Goal: Task Accomplishment & Management: Use online tool/utility

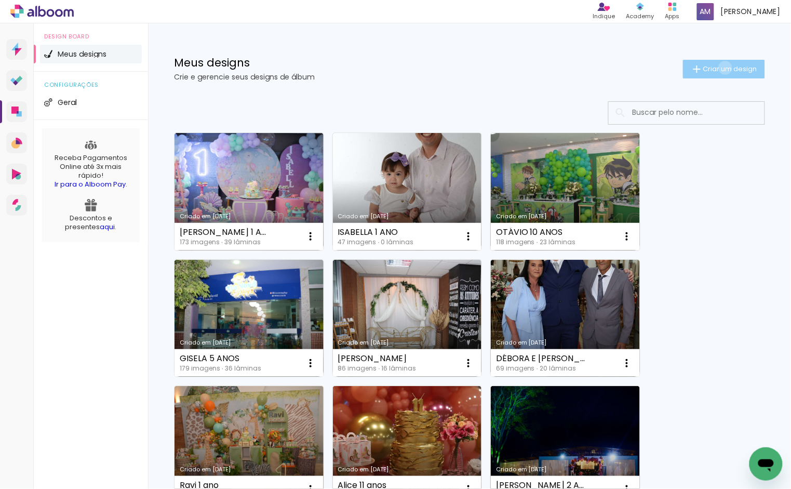
click at [714, 67] on span "Criar um design" at bounding box center [730, 68] width 54 height 7
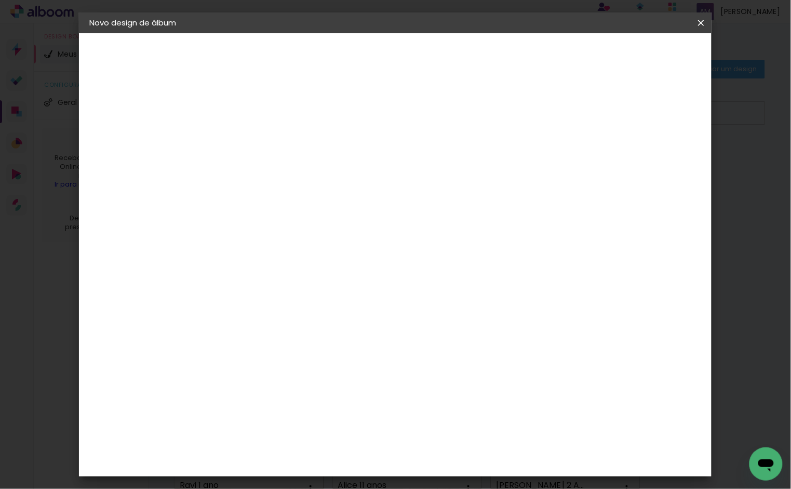
click at [259, 137] on input at bounding box center [259, 139] width 0 height 16
type input "[PERSON_NAME]"
type paper-input "[PERSON_NAME]"
click at [0, 0] on slot "Avançar" at bounding box center [0, 0] width 0 height 0
click at [298, 296] on div "Álbum&Cia" at bounding box center [275, 298] width 46 height 8
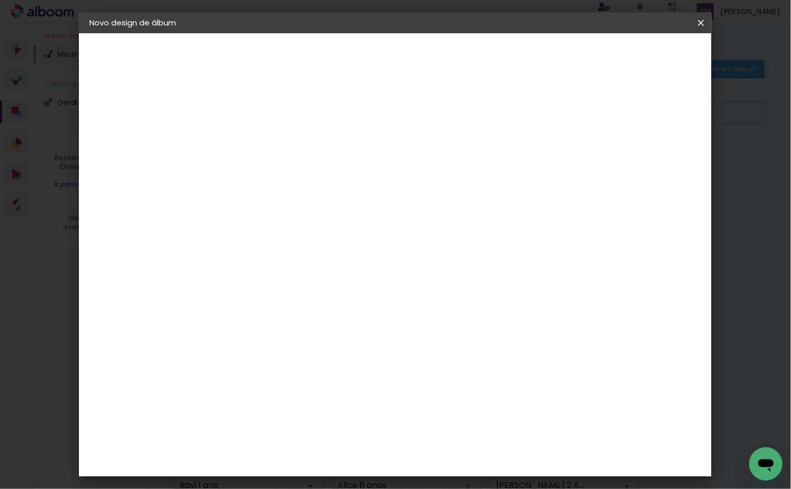
click at [298, 298] on div "Álbum&Cia" at bounding box center [275, 298] width 46 height 8
click at [301, 321] on div "Albumaster" at bounding box center [276, 323] width 48 height 8
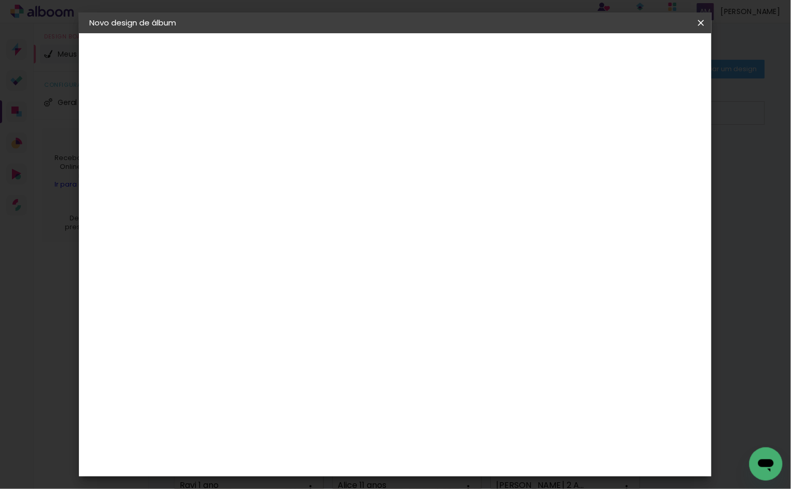
click at [0, 0] on slot "Avançar" at bounding box center [0, 0] width 0 height 0
click at [368, 272] on span "20 × 30 cm" at bounding box center [348, 282] width 38 height 21
click at [0, 0] on slot "Avançar" at bounding box center [0, 0] width 0 height 0
click at [634, 53] on span "Iniciar design" at bounding box center [610, 54] width 47 height 7
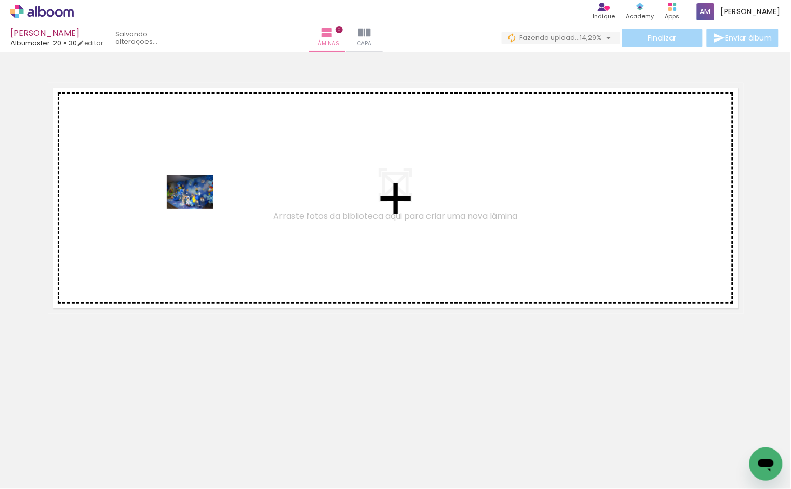
drag, startPoint x: 115, startPoint y: 463, endPoint x: 198, endPoint y: 206, distance: 269.6
click at [198, 206] on quentale-workspace at bounding box center [395, 244] width 791 height 489
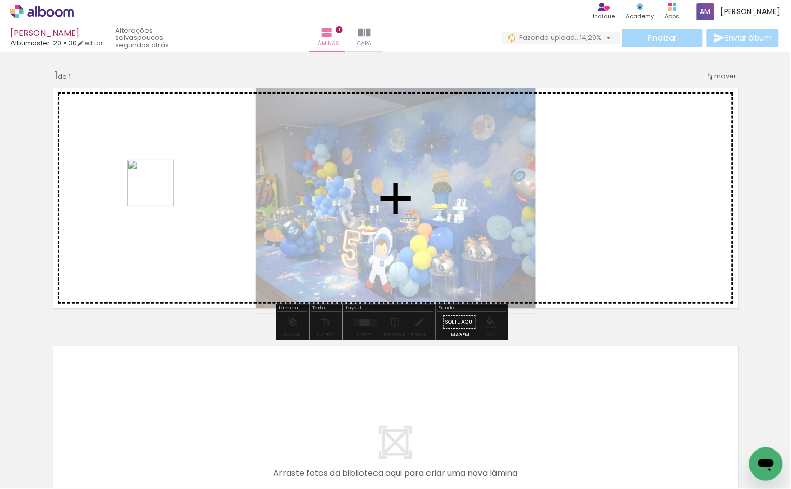
drag, startPoint x: 233, startPoint y: 453, endPoint x: 157, endPoint y: 182, distance: 281.9
click at [157, 182] on quentale-workspace at bounding box center [395, 244] width 791 height 489
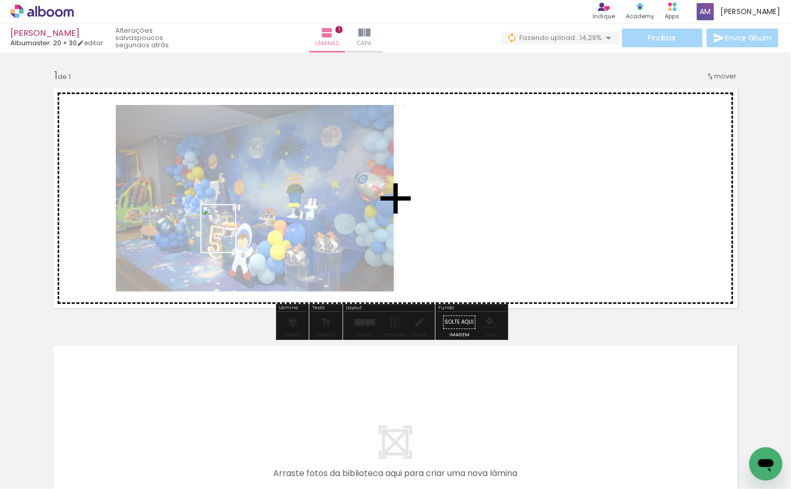
drag, startPoint x: 165, startPoint y: 460, endPoint x: 233, endPoint y: 236, distance: 233.2
click at [233, 236] on quentale-workspace at bounding box center [395, 244] width 791 height 489
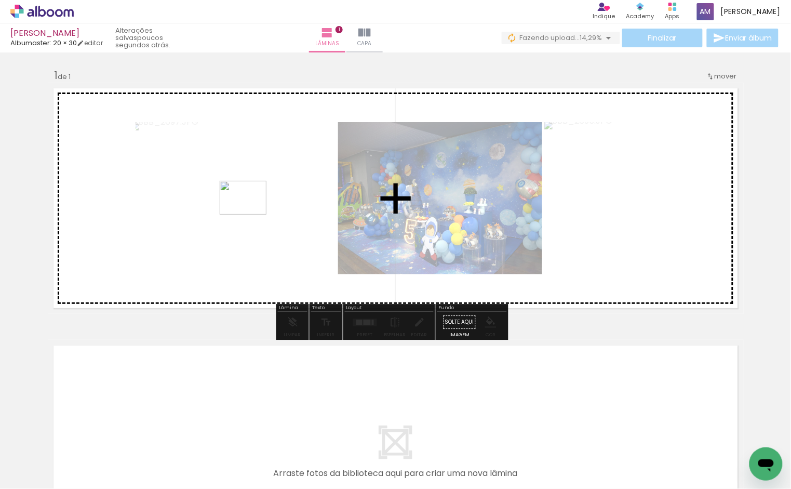
drag, startPoint x: 300, startPoint y: 456, endPoint x: 349, endPoint y: 444, distance: 51.1
click at [251, 217] on quentale-workspace at bounding box center [395, 244] width 791 height 489
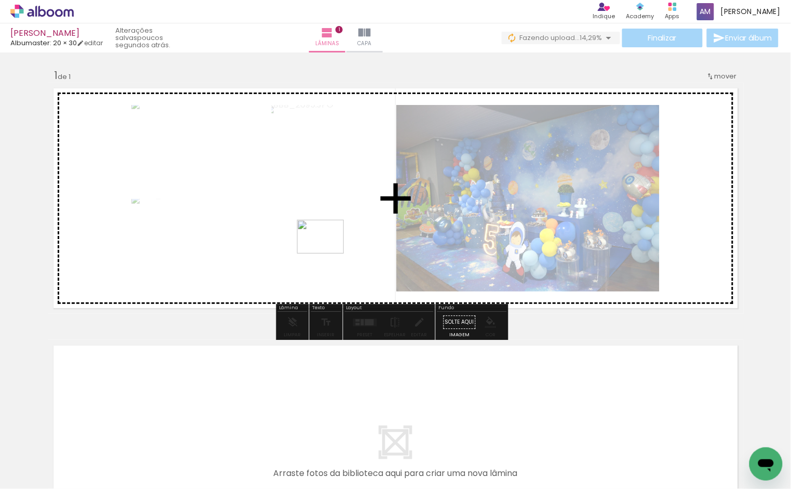
drag, startPoint x: 355, startPoint y: 462, endPoint x: 328, endPoint y: 251, distance: 213.0
click at [328, 251] on quentale-workspace at bounding box center [395, 244] width 791 height 489
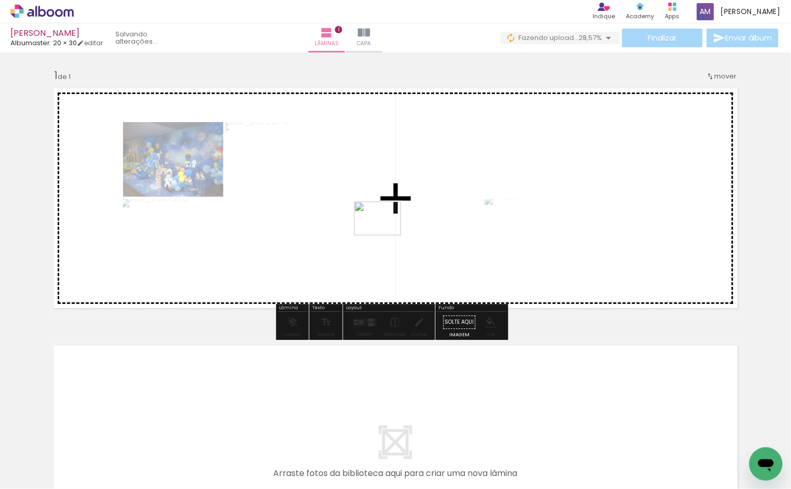
drag, startPoint x: 410, startPoint y: 463, endPoint x: 385, endPoint y: 233, distance: 231.4
click at [385, 233] on quentale-workspace at bounding box center [395, 244] width 791 height 489
drag, startPoint x: 464, startPoint y: 466, endPoint x: 490, endPoint y: 400, distance: 70.9
click at [401, 240] on quentale-workspace at bounding box center [395, 244] width 791 height 489
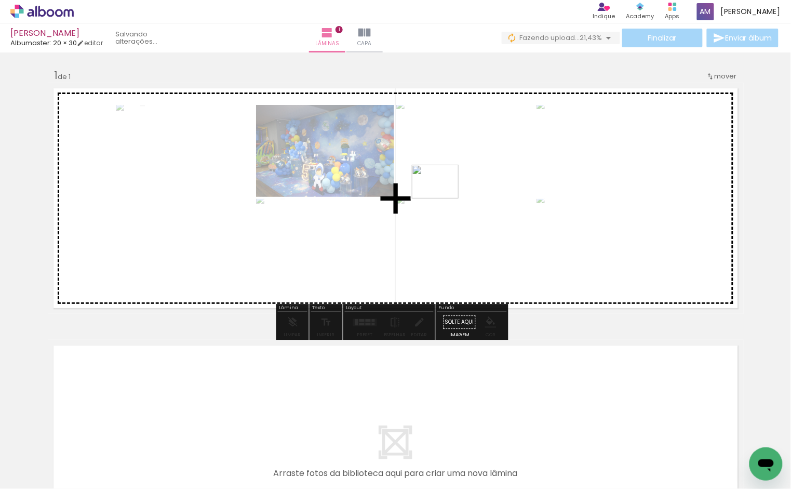
drag, startPoint x: 505, startPoint y: 440, endPoint x: 443, endPoint y: 196, distance: 251.7
click at [443, 196] on quentale-workspace at bounding box center [395, 244] width 791 height 489
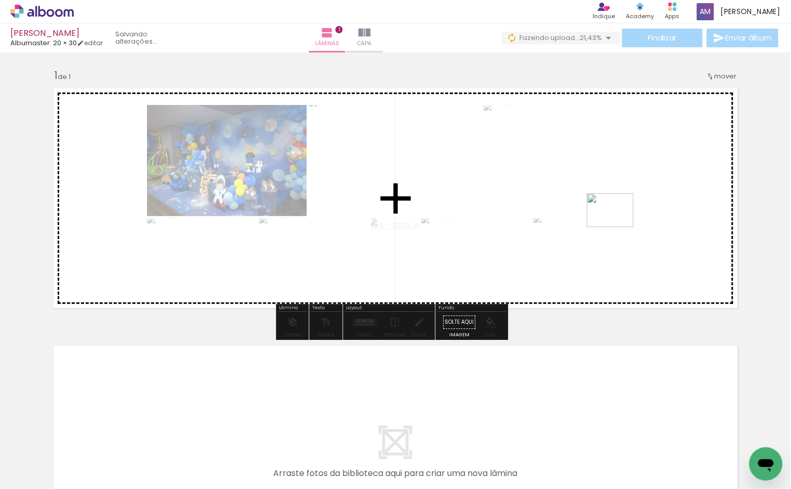
drag, startPoint x: 586, startPoint y: 461, endPoint x: 618, endPoint y: 224, distance: 238.9
click at [618, 224] on quentale-workspace at bounding box center [395, 244] width 791 height 489
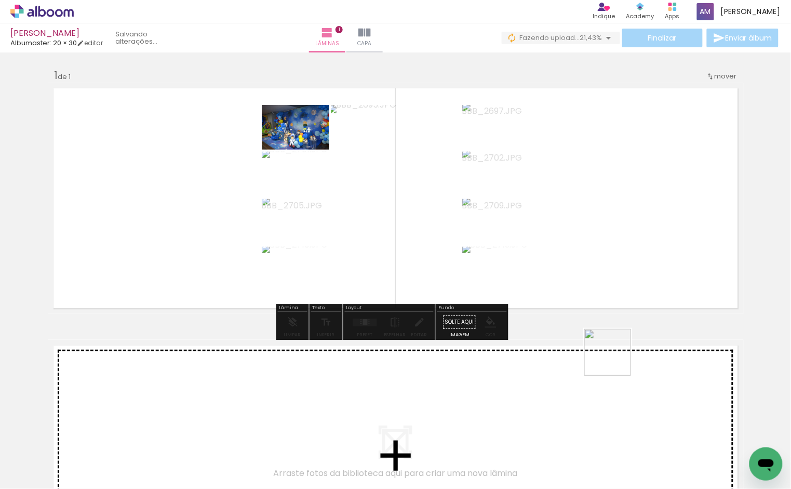
drag, startPoint x: 641, startPoint y: 453, endPoint x: 695, endPoint y: 398, distance: 76.7
click at [593, 200] on quentale-workspace at bounding box center [395, 244] width 791 height 489
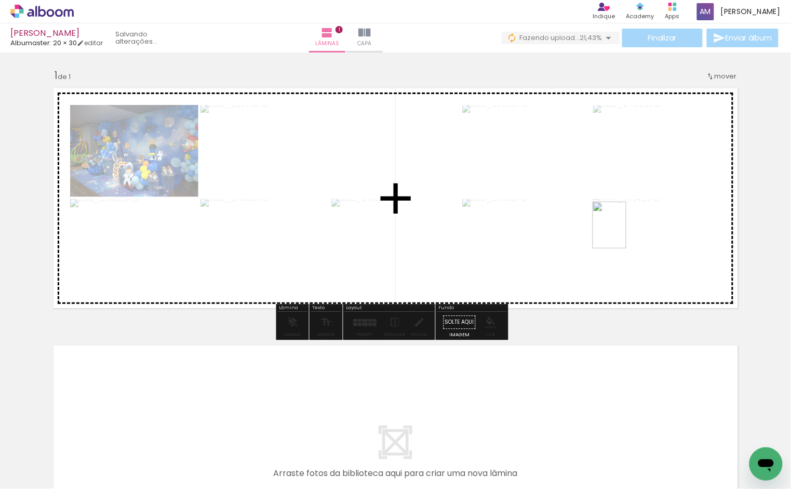
drag, startPoint x: 687, startPoint y: 437, endPoint x: 622, endPoint y: 227, distance: 219.6
click at [622, 227] on quentale-workspace at bounding box center [395, 244] width 791 height 489
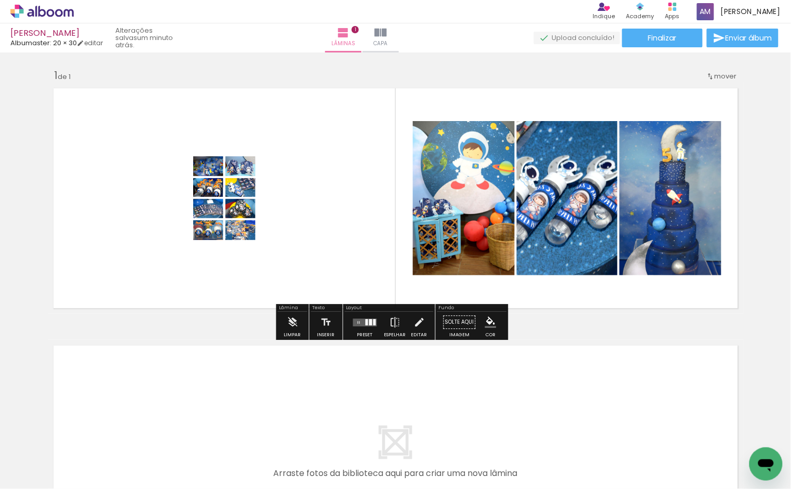
scroll to position [0, 111]
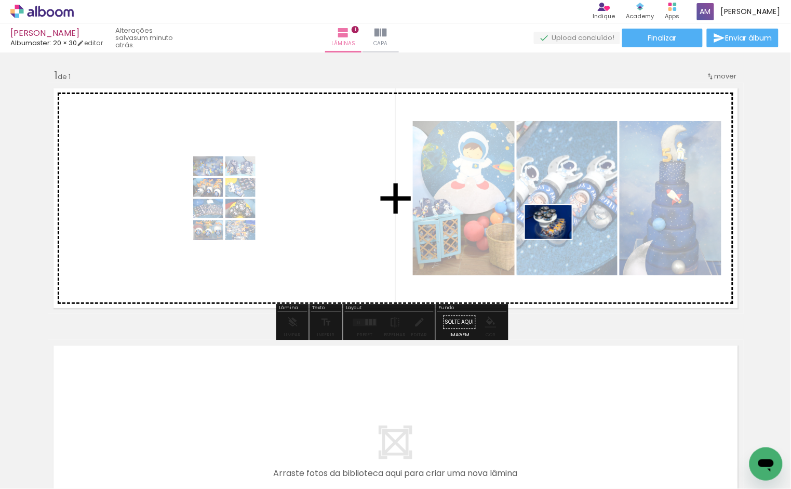
drag, startPoint x: 650, startPoint y: 461, endPoint x: 556, endPoint y: 236, distance: 243.5
click at [556, 236] on quentale-workspace at bounding box center [395, 244] width 791 height 489
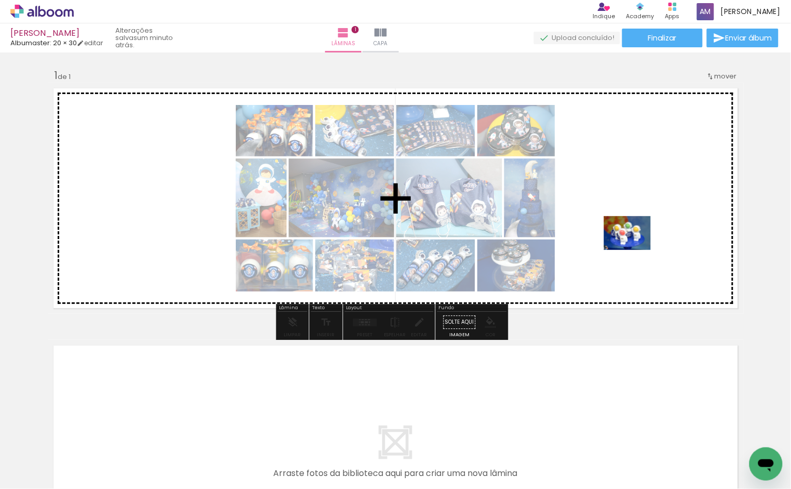
drag, startPoint x: 708, startPoint y: 458, endPoint x: 635, endPoint y: 247, distance: 223.0
click at [635, 247] on quentale-workspace at bounding box center [395, 244] width 791 height 489
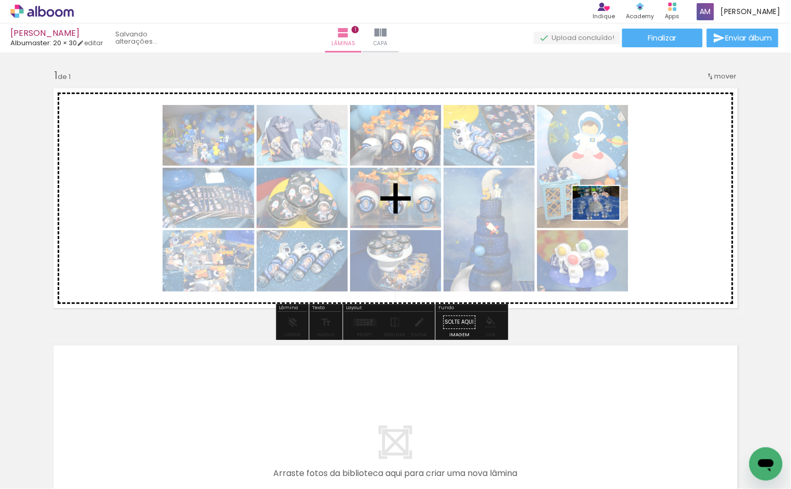
drag, startPoint x: 745, startPoint y: 444, endPoint x: 600, endPoint y: 212, distance: 274.0
click at [600, 212] on quentale-workspace at bounding box center [395, 244] width 791 height 489
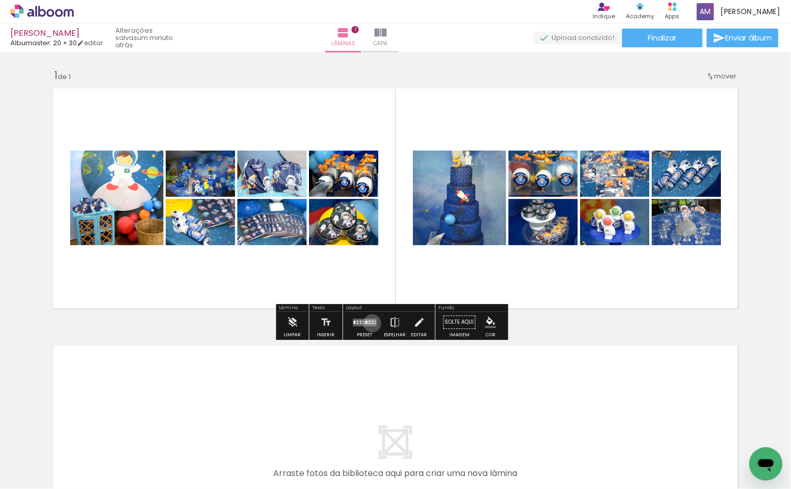
click at [372, 323] on div at bounding box center [373, 322] width 2 height 1
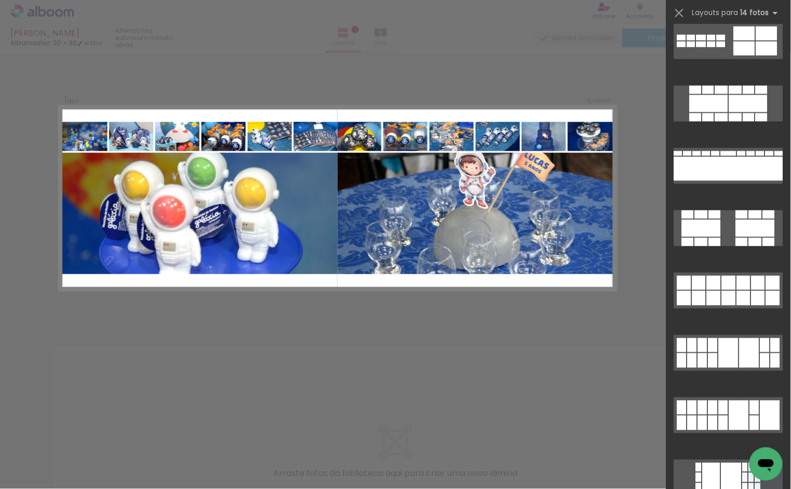
scroll to position [389, 0]
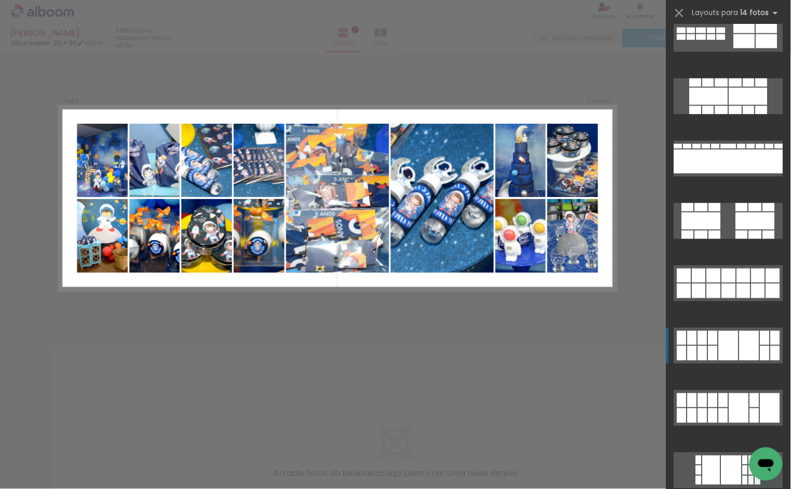
click at [763, 342] on div at bounding box center [764, 338] width 9 height 14
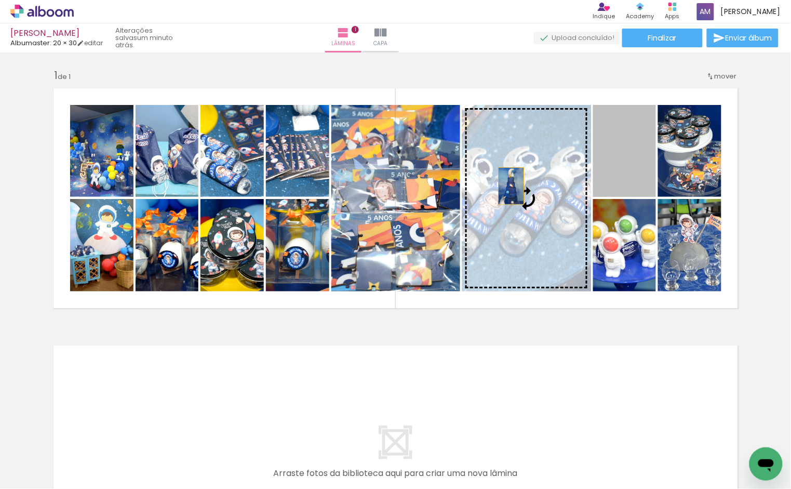
drag, startPoint x: 617, startPoint y: 164, endPoint x: 507, endPoint y: 190, distance: 113.0
click at [0, 0] on slot at bounding box center [0, 0] width 0 height 0
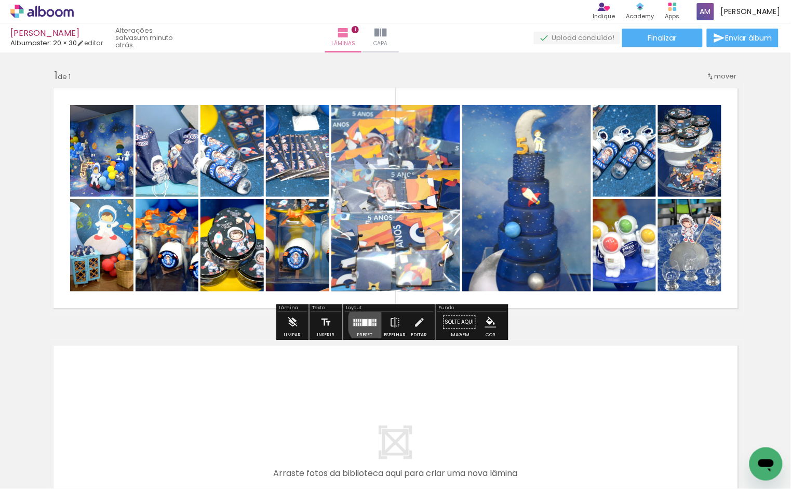
click at [373, 323] on div at bounding box center [373, 323] width 1 height 3
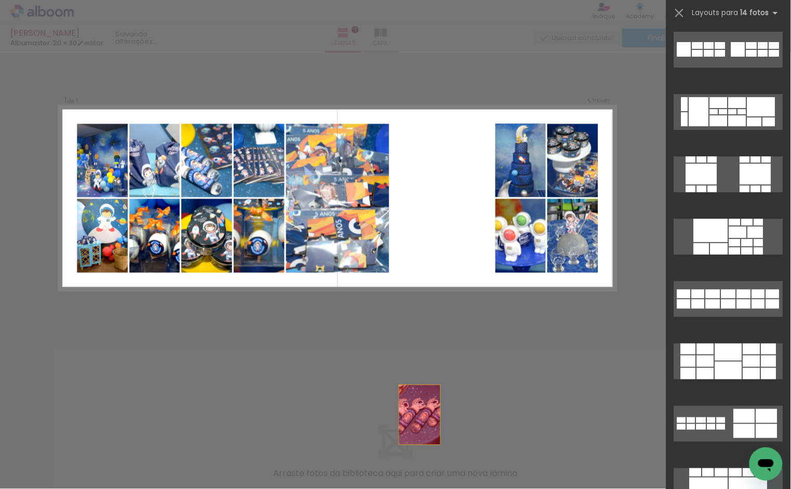
scroll to position [657, 0]
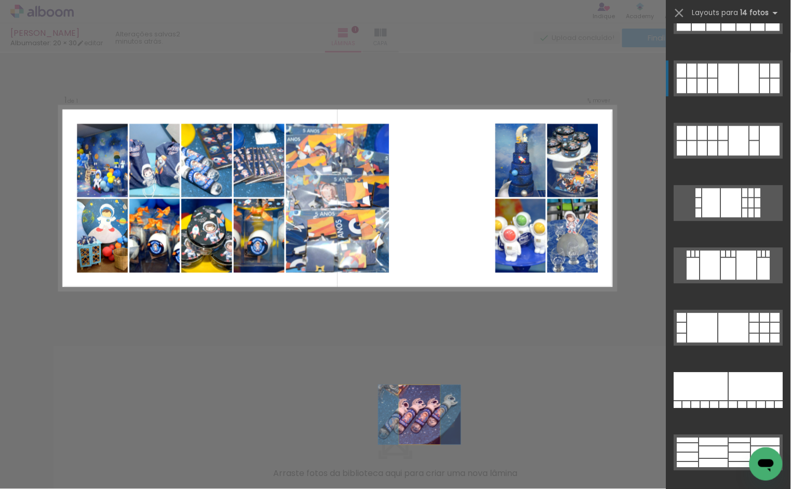
drag, startPoint x: 500, startPoint y: 447, endPoint x: 504, endPoint y: 468, distance: 21.6
click at [504, 468] on quentale-workspace at bounding box center [395, 244] width 791 height 489
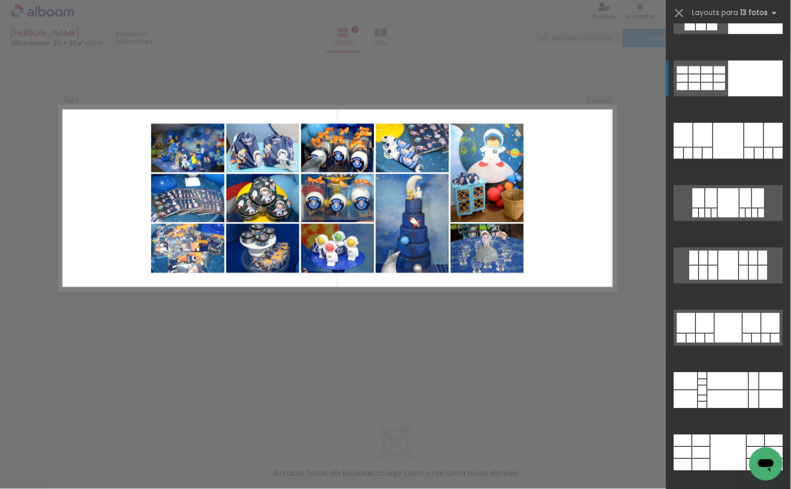
scroll to position [0, 0]
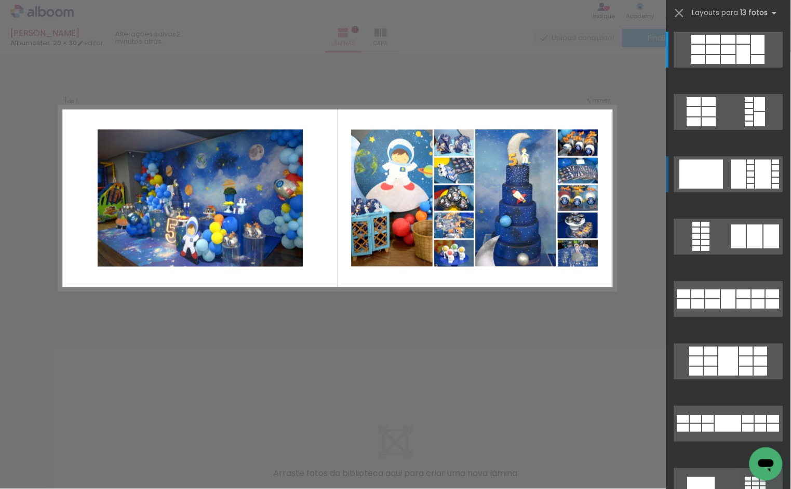
click at [764, 168] on div at bounding box center [763, 173] width 16 height 29
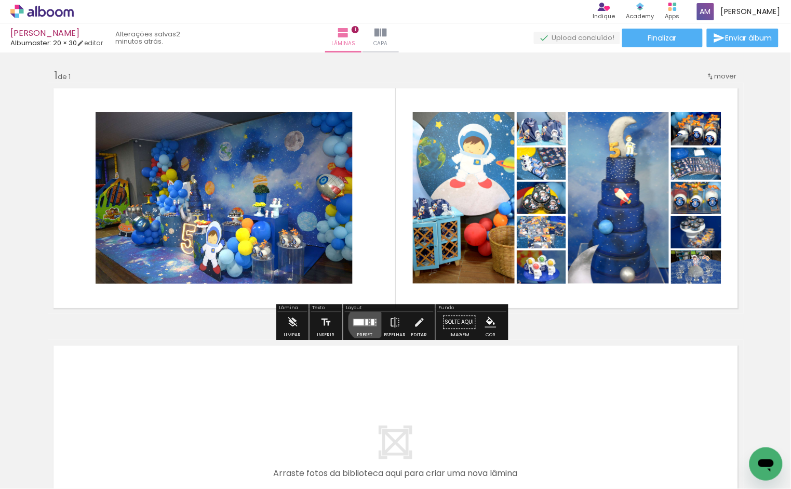
click at [366, 322] on div at bounding box center [367, 322] width 3 height 6
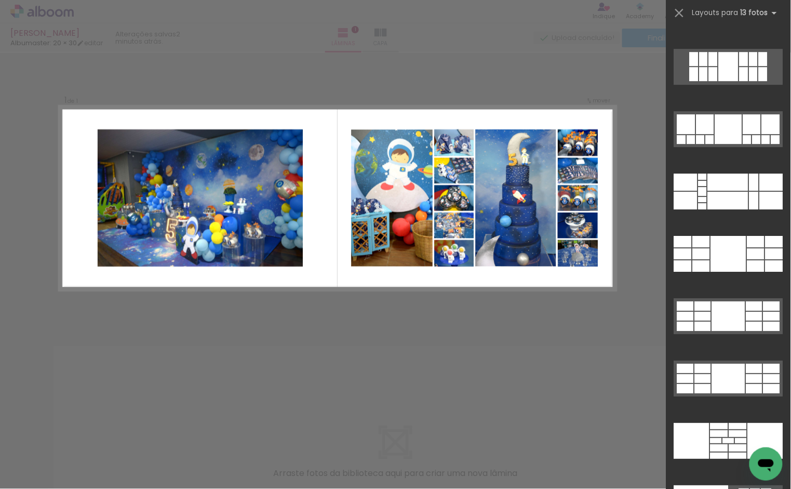
scroll to position [833, 0]
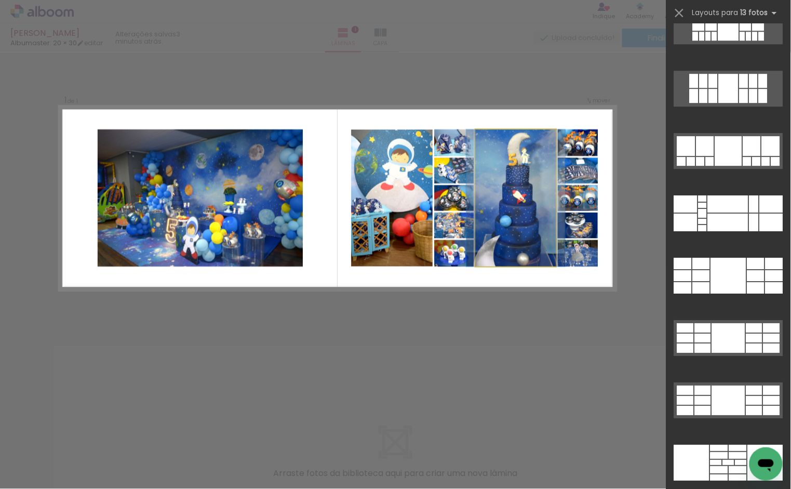
click at [478, 142] on quentale-photo at bounding box center [515, 197] width 80 height 137
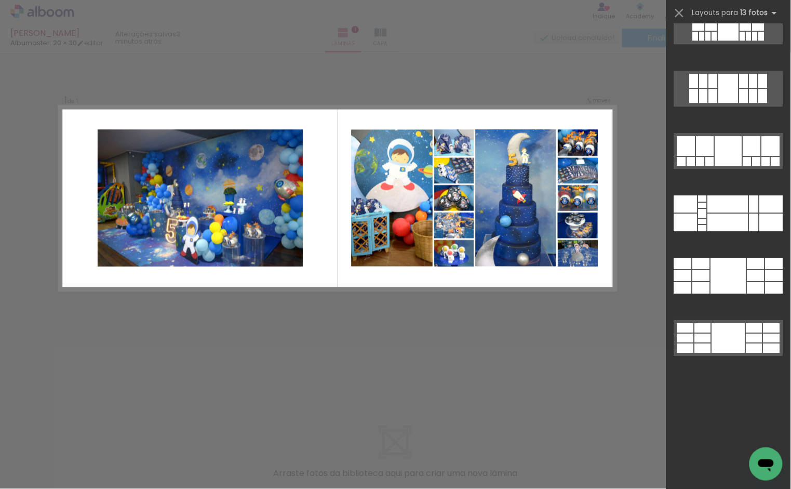
scroll to position [125, 0]
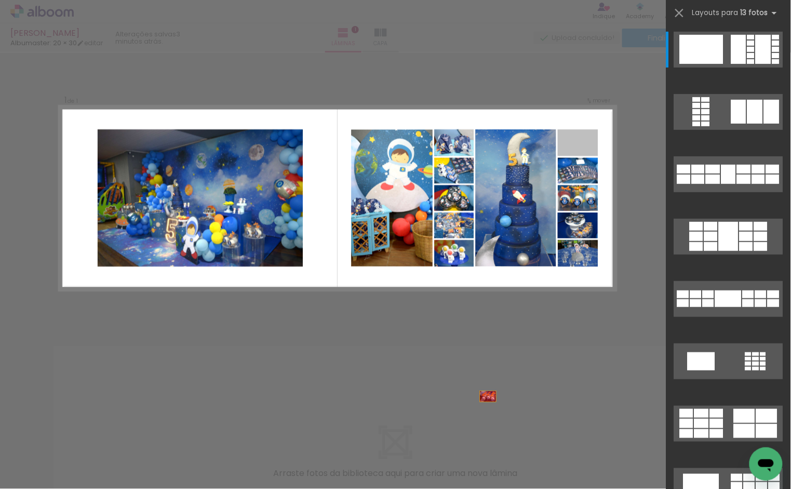
drag, startPoint x: 579, startPoint y: 146, endPoint x: 461, endPoint y: 460, distance: 335.2
click at [461, 460] on quentale-workspace at bounding box center [395, 244] width 791 height 489
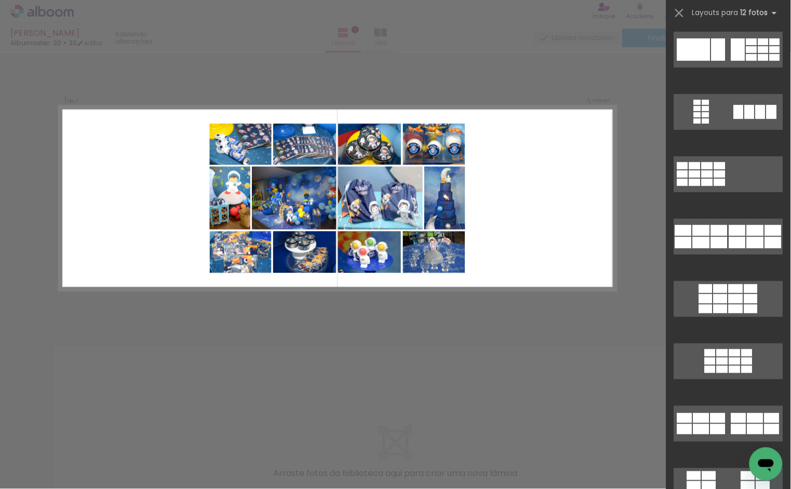
scroll to position [0, 0]
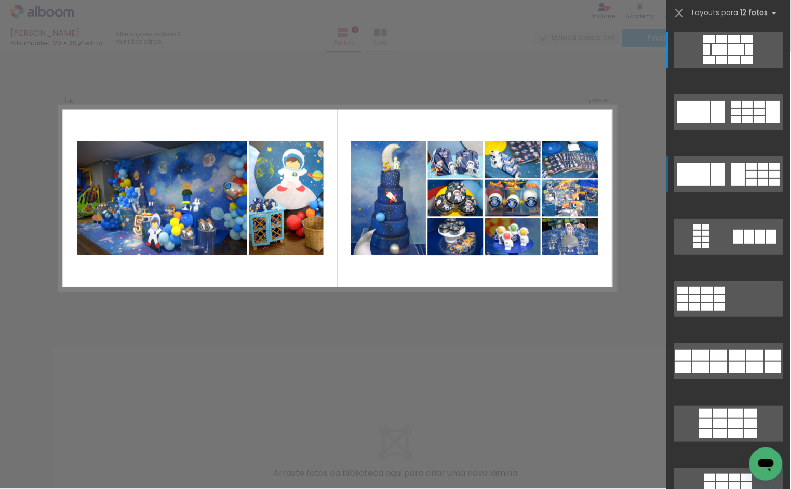
click at [739, 179] on div at bounding box center [738, 174] width 14 height 22
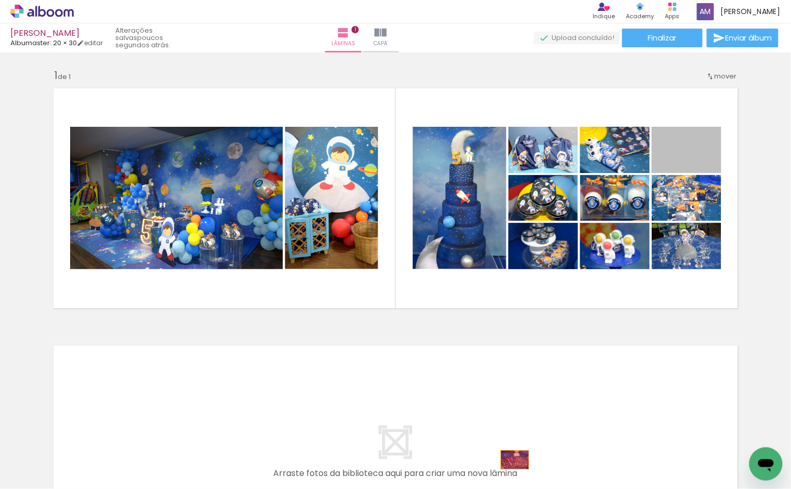
drag, startPoint x: 697, startPoint y: 152, endPoint x: 510, endPoint y: 460, distance: 359.8
click at [510, 460] on quentale-workspace at bounding box center [395, 244] width 791 height 489
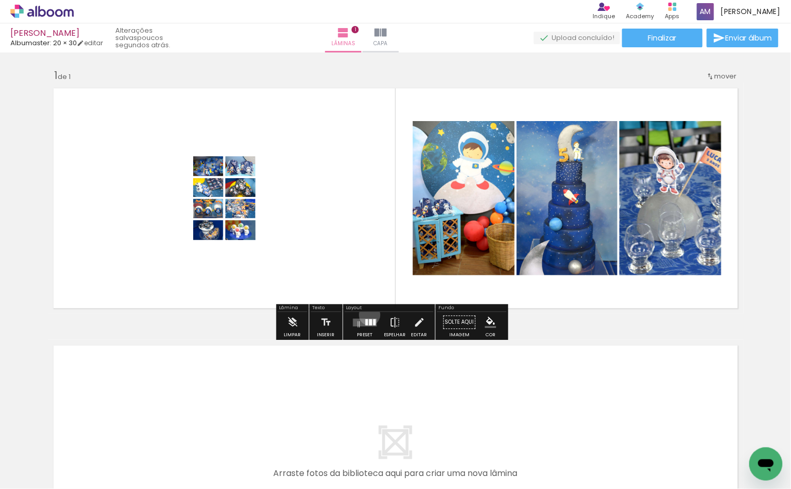
click at [367, 315] on div at bounding box center [365, 322] width 28 height 21
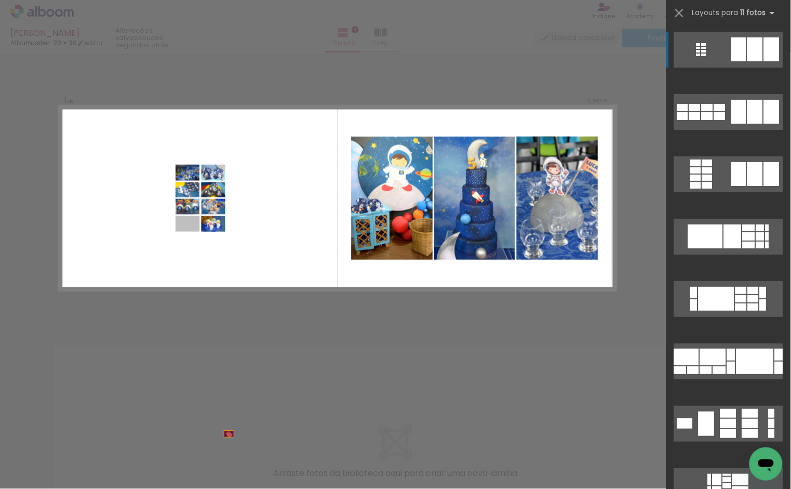
drag, startPoint x: 244, startPoint y: 237, endPoint x: 278, endPoint y: 481, distance: 246.4
click at [278, 481] on quentale-workspace at bounding box center [395, 244] width 791 height 489
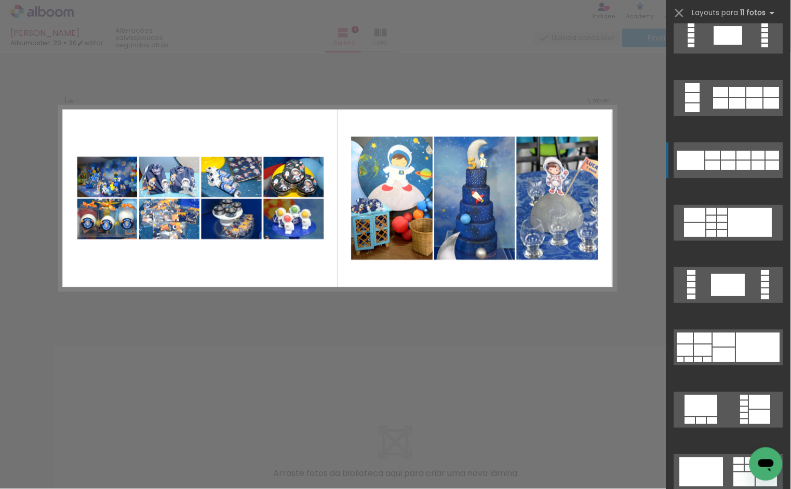
scroll to position [1020, 0]
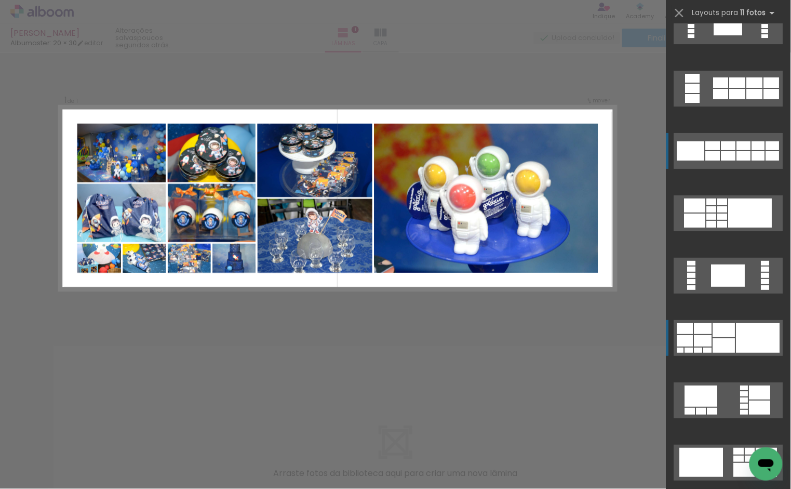
click at [752, 343] on div at bounding box center [758, 338] width 44 height 30
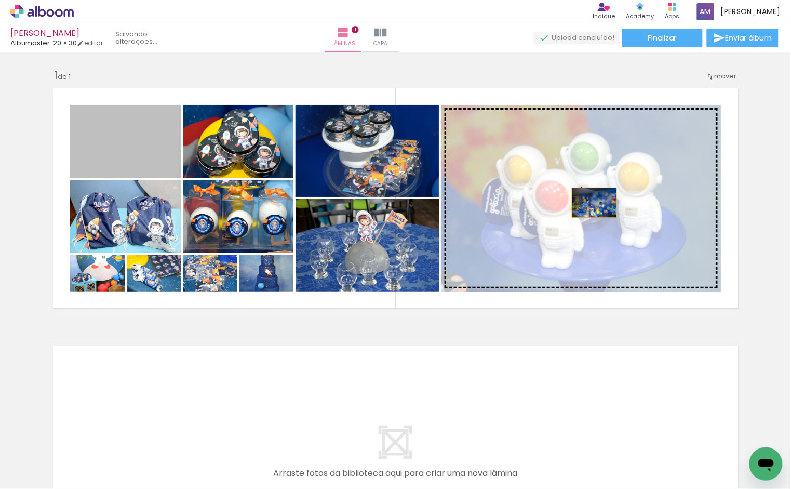
drag, startPoint x: 110, startPoint y: 154, endPoint x: 589, endPoint y: 202, distance: 481.7
click at [0, 0] on slot at bounding box center [0, 0] width 0 height 0
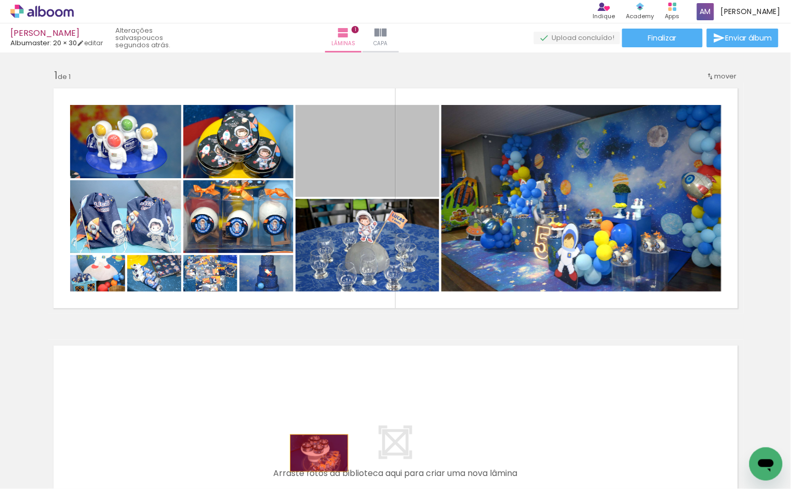
drag, startPoint x: 399, startPoint y: 152, endPoint x: 314, endPoint y: 453, distance: 312.3
click at [314, 453] on quentale-workspace at bounding box center [395, 244] width 791 height 489
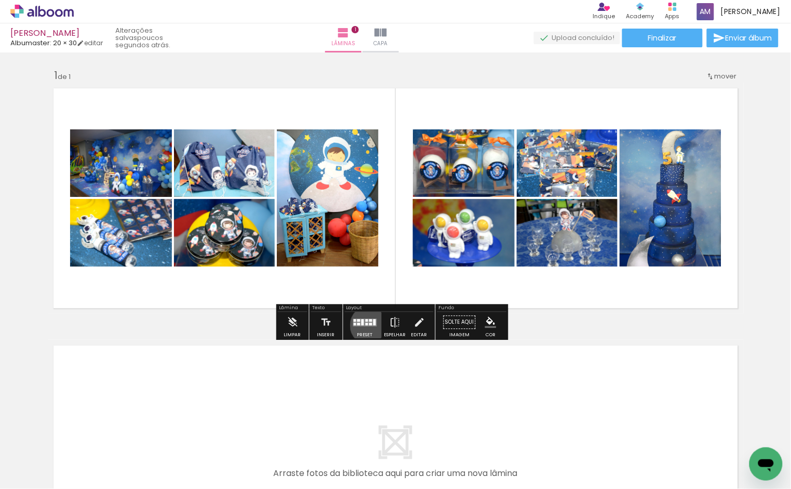
click at [368, 325] on quentale-layouter at bounding box center [365, 322] width 24 height 8
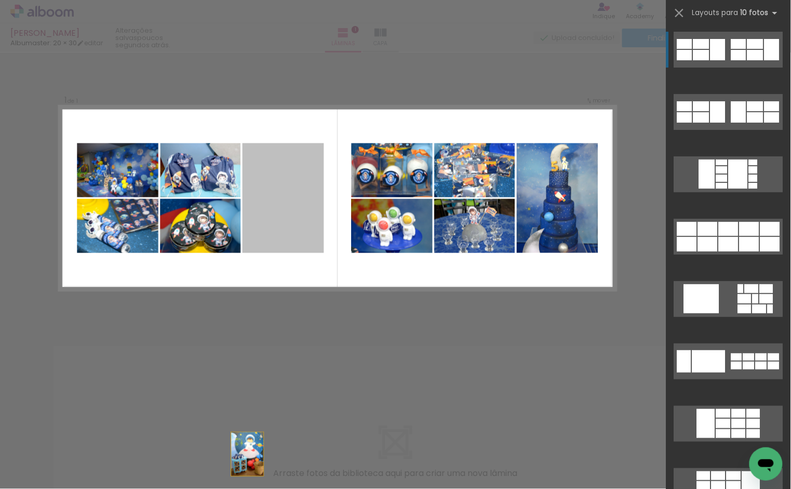
drag, startPoint x: 112, startPoint y: 228, endPoint x: 167, endPoint y: 445, distance: 223.3
click at [161, 488] on html "link( href="../../bower_components/polymer/polymer.html" rel="import" ) picture…" at bounding box center [395, 244] width 791 height 489
drag, startPoint x: 280, startPoint y: 208, endPoint x: 343, endPoint y: 461, distance: 259.9
click at [343, 461] on quentale-workspace at bounding box center [395, 244] width 791 height 489
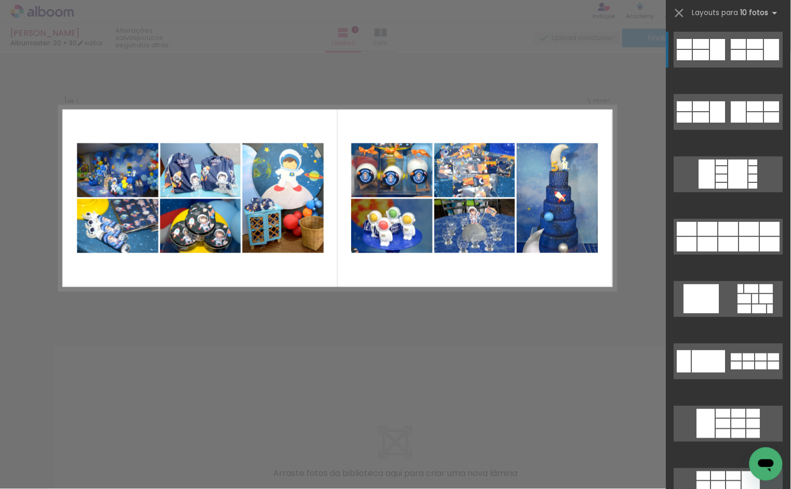
click at [708, 274] on div at bounding box center [728, 304] width 125 height 62
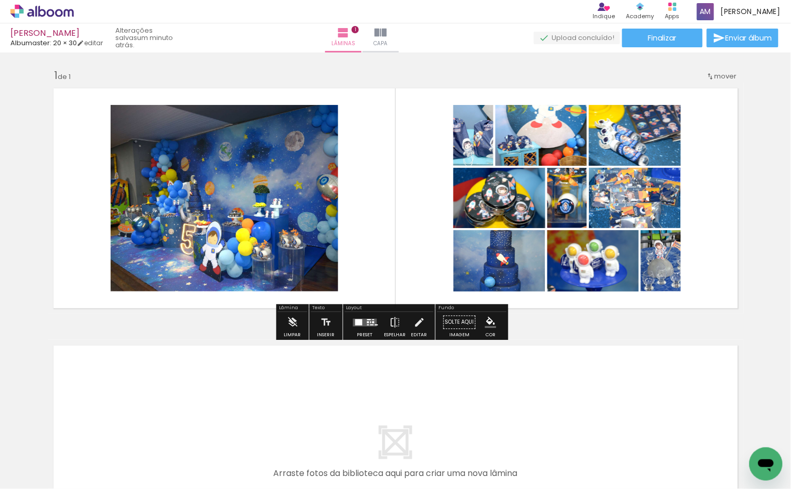
click at [356, 320] on div at bounding box center [358, 322] width 7 height 6
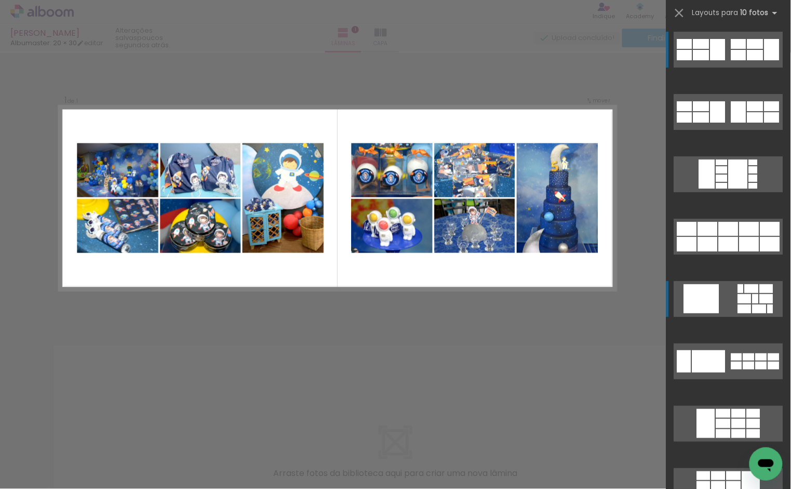
click at [759, 40] on div at bounding box center [755, 44] width 16 height 10
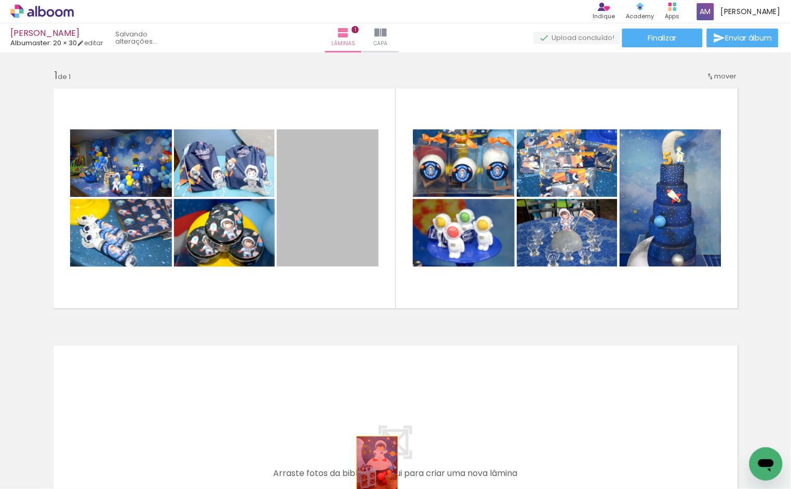
drag, startPoint x: 339, startPoint y: 223, endPoint x: 372, endPoint y: 464, distance: 242.7
click at [372, 464] on quentale-workspace at bounding box center [395, 244] width 791 height 489
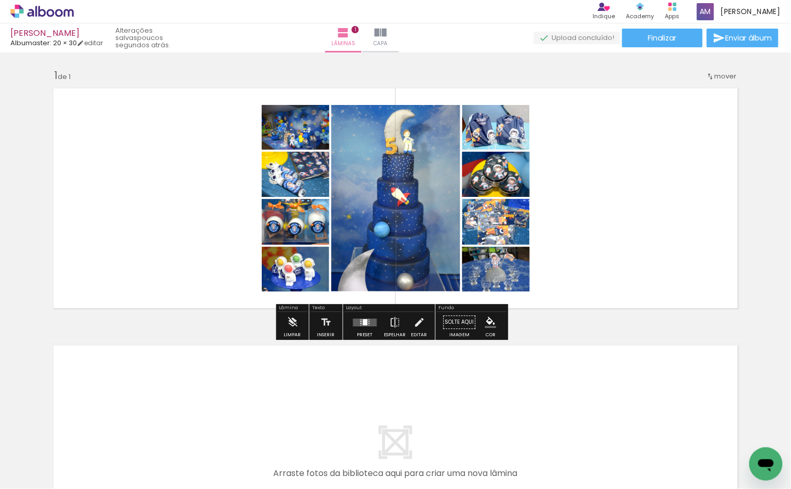
click at [370, 321] on quentale-layouter at bounding box center [365, 322] width 24 height 8
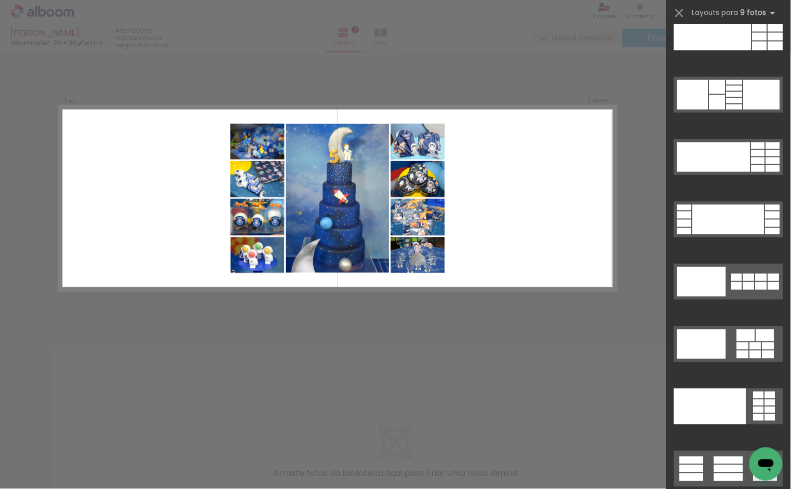
scroll to position [2526, 0]
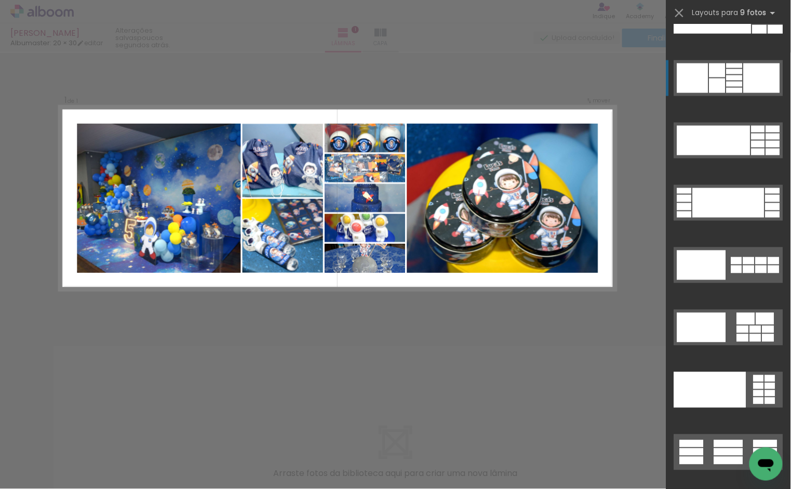
click at [737, 75] on div at bounding box center [734, 77] width 16 height 5
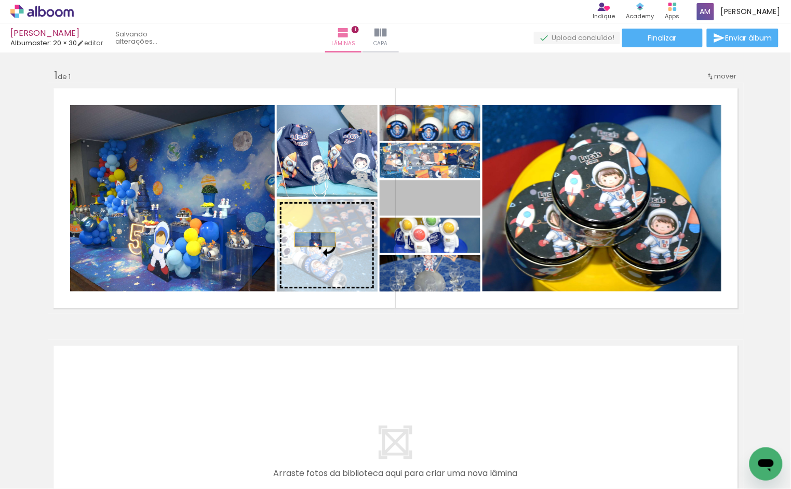
drag, startPoint x: 451, startPoint y: 201, endPoint x: 310, endPoint y: 239, distance: 145.9
click at [0, 0] on slot at bounding box center [0, 0] width 0 height 0
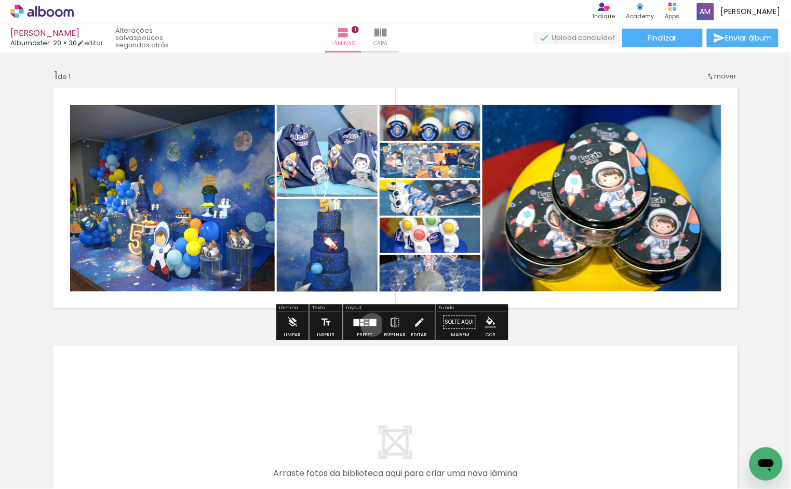
click at [370, 325] on div at bounding box center [373, 322] width 7 height 7
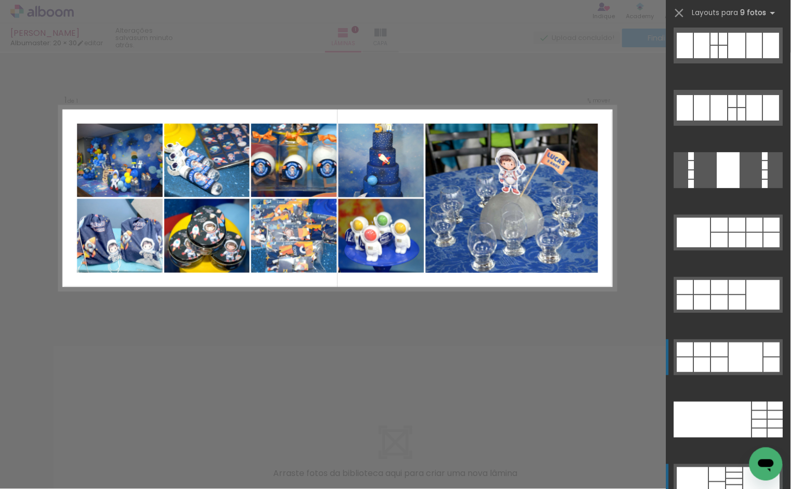
scroll to position [2202, 0]
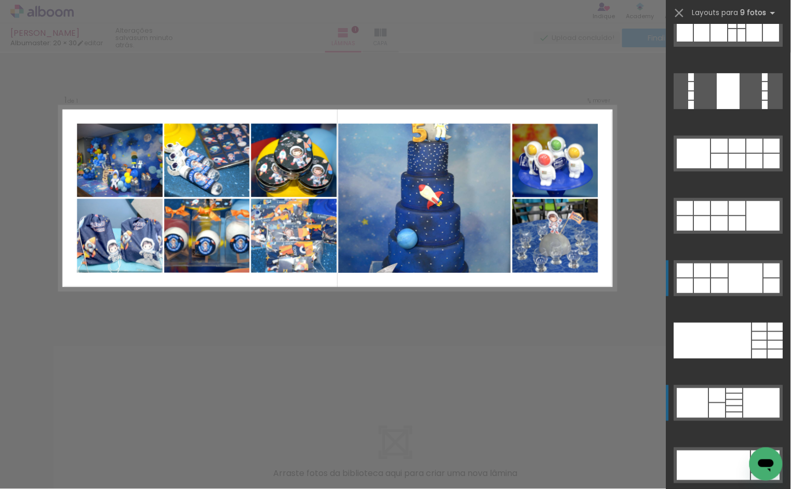
click at [749, 282] on div at bounding box center [746, 278] width 34 height 30
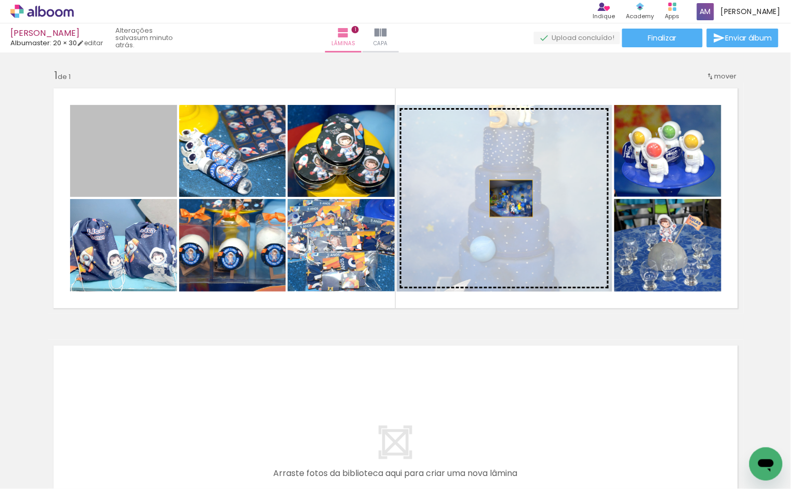
drag, startPoint x: 129, startPoint y: 159, endPoint x: 506, endPoint y: 198, distance: 379.5
click at [0, 0] on slot at bounding box center [0, 0] width 0 height 0
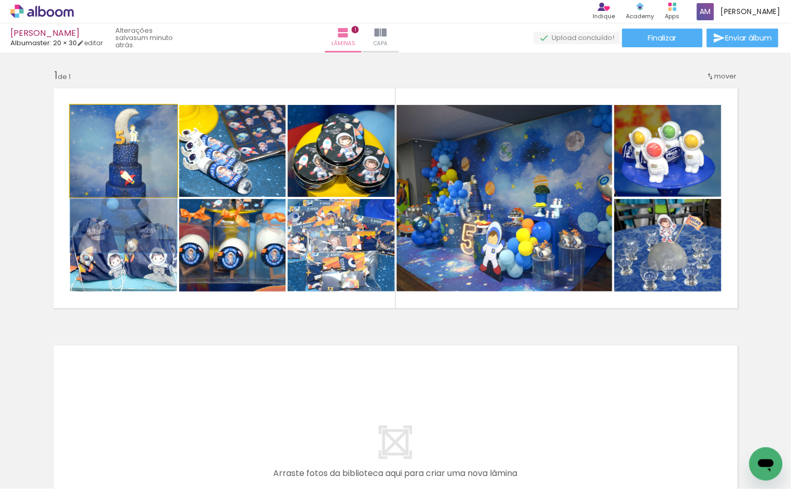
drag, startPoint x: 130, startPoint y: 161, endPoint x: 130, endPoint y: 193, distance: 31.7
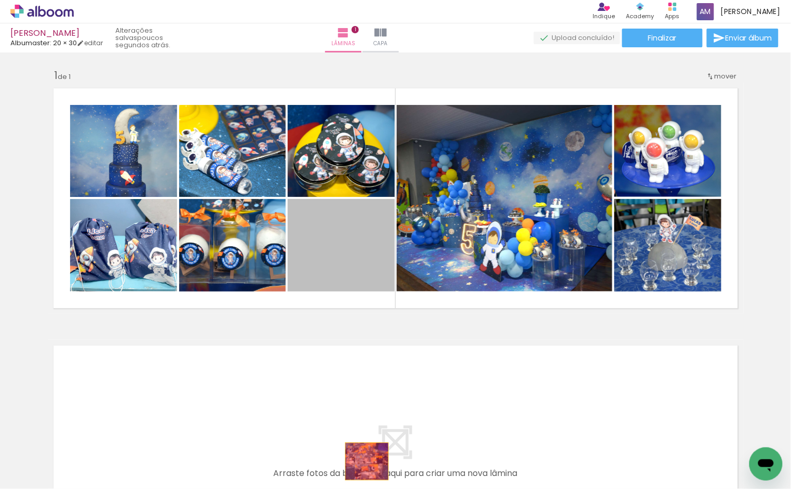
drag, startPoint x: 347, startPoint y: 253, endPoint x: 362, endPoint y: 461, distance: 208.8
click at [362, 461] on quentale-workspace at bounding box center [395, 244] width 791 height 489
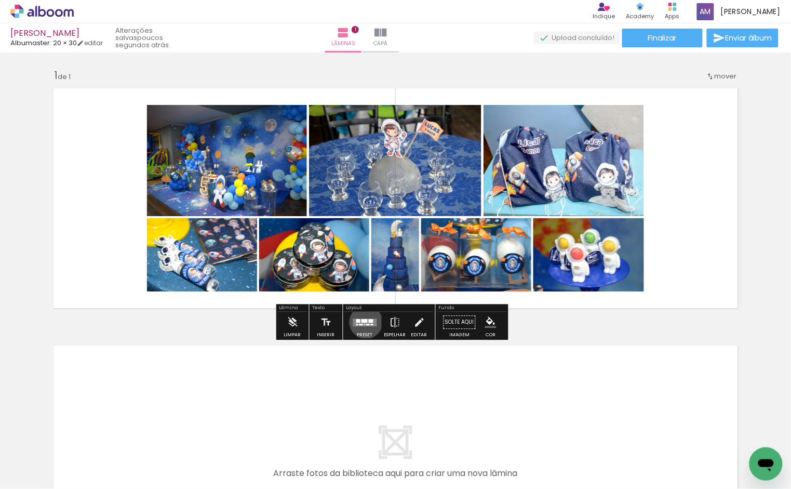
click at [363, 322] on div at bounding box center [364, 321] width 6 height 4
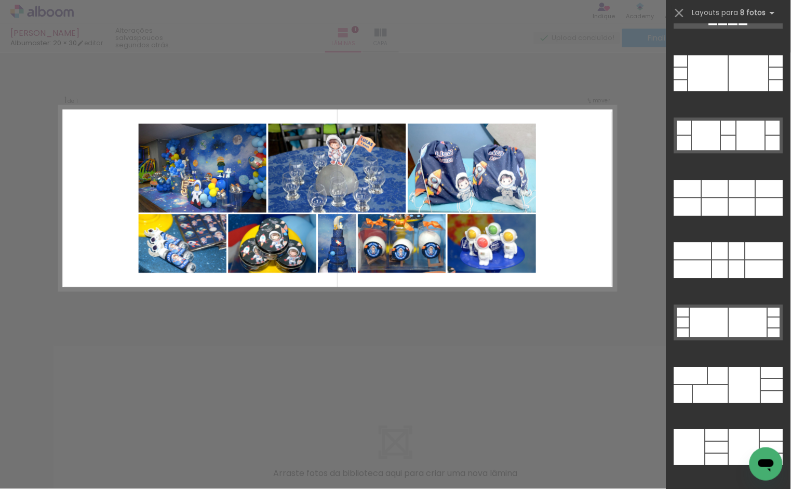
scroll to position [4978, 0]
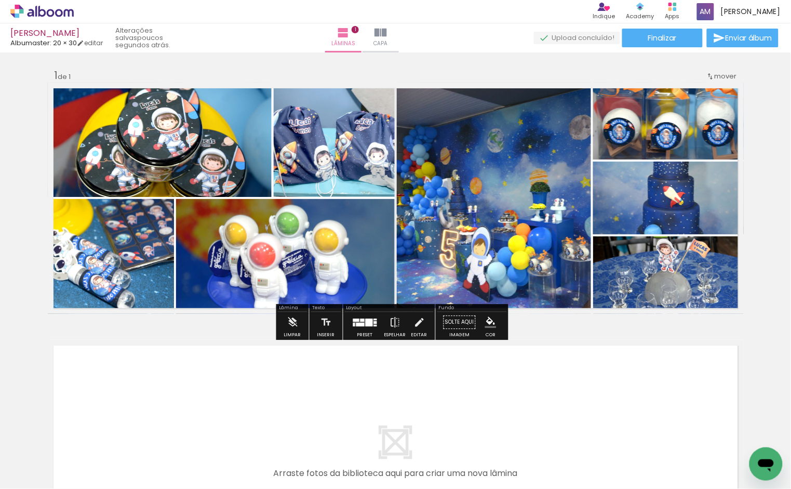
scroll to position [0, 111]
click at [366, 320] on div at bounding box center [369, 322] width 7 height 8
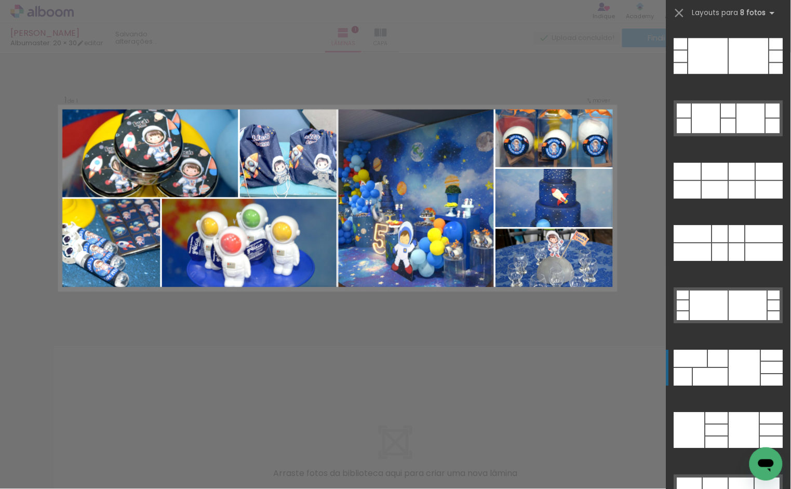
scroll to position [5296, 0]
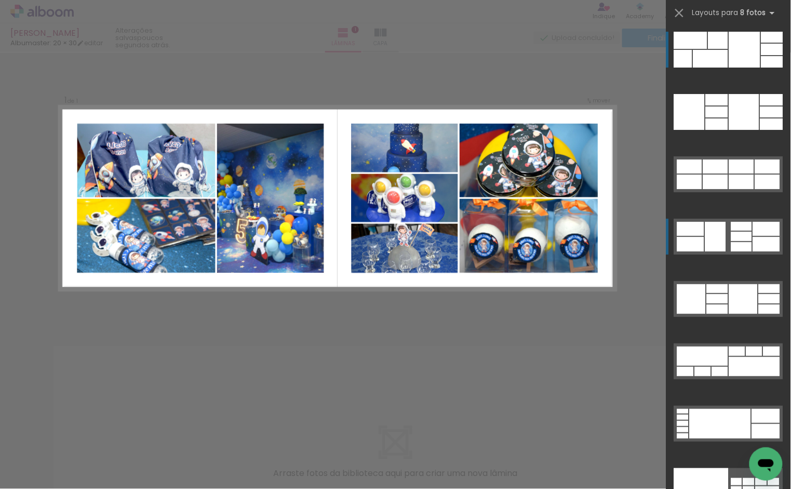
click at [753, 232] on div at bounding box center [766, 229] width 27 height 14
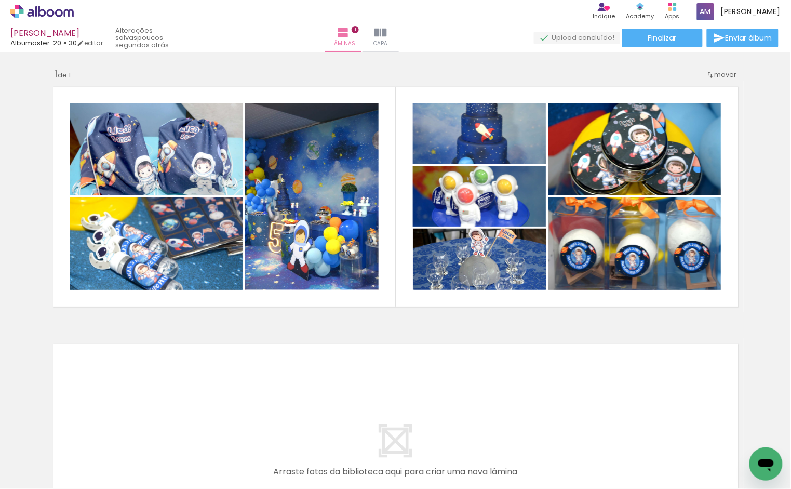
scroll to position [0, 0]
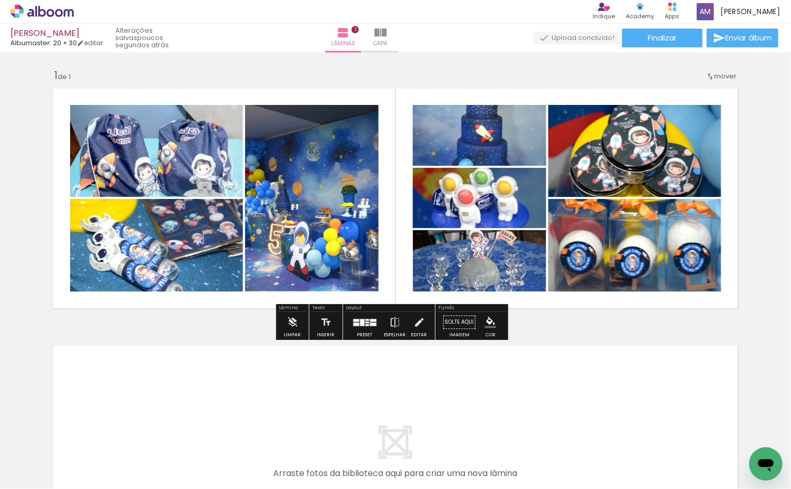
click at [370, 323] on div at bounding box center [373, 323] width 6 height 3
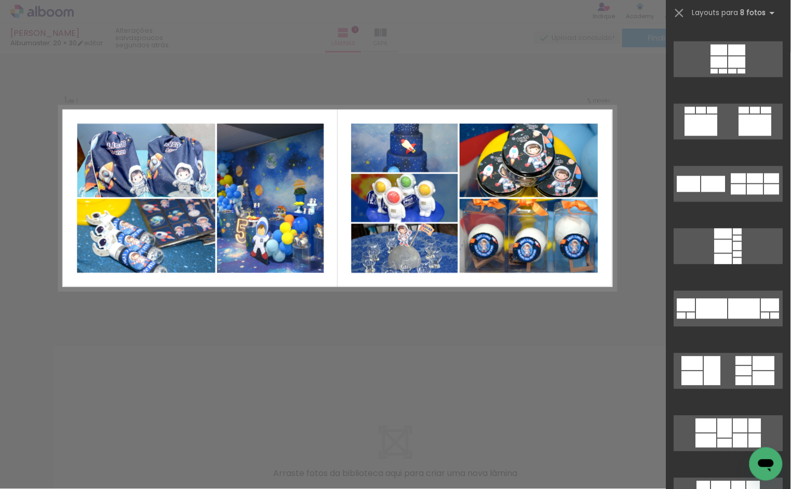
scroll to position [1507, 0]
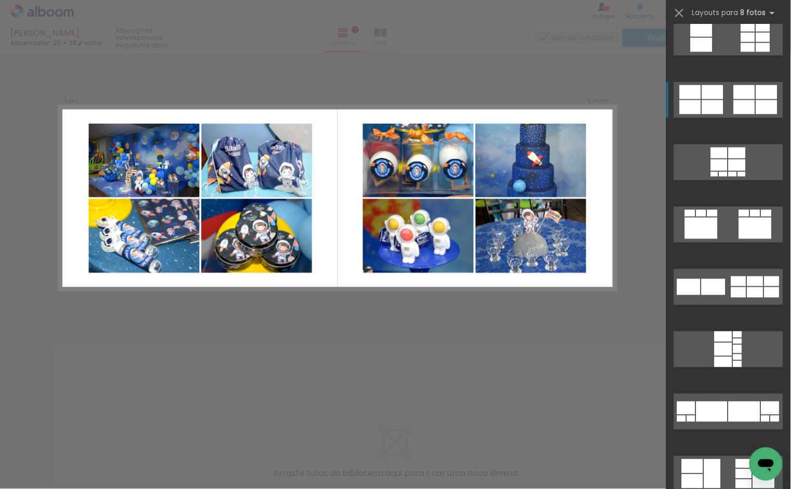
click at [756, 104] on div at bounding box center [766, 107] width 21 height 14
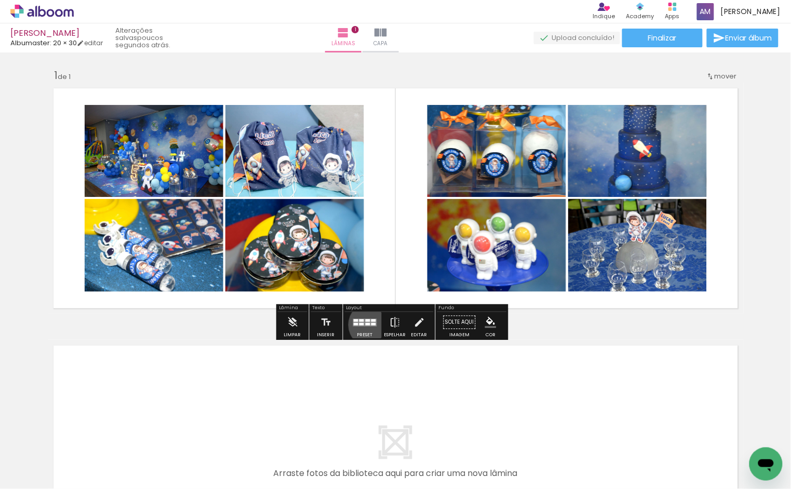
click at [371, 325] on div at bounding box center [373, 323] width 5 height 3
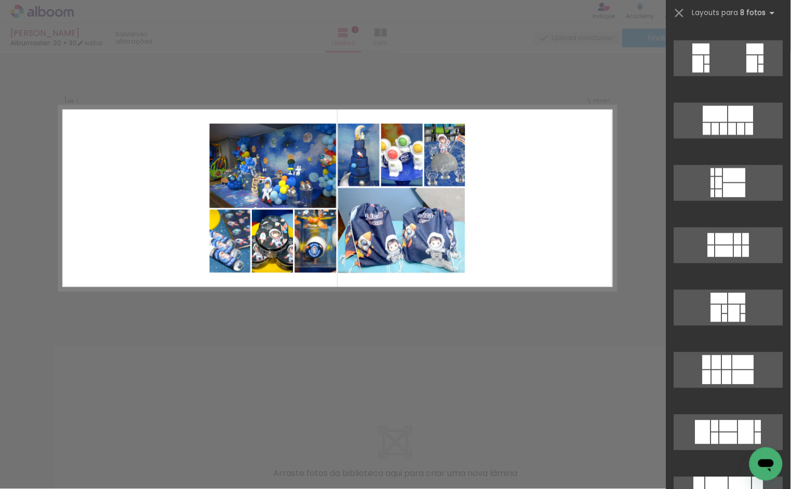
scroll to position [3470, 0]
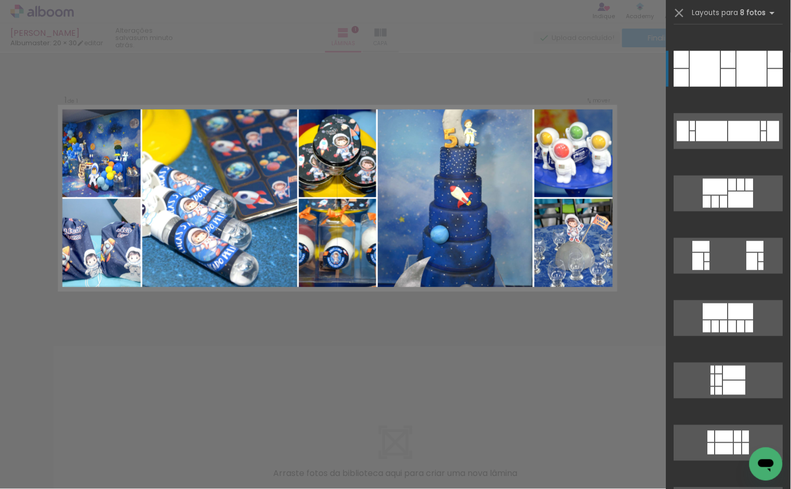
click at [737, 77] on div at bounding box center [752, 69] width 30 height 36
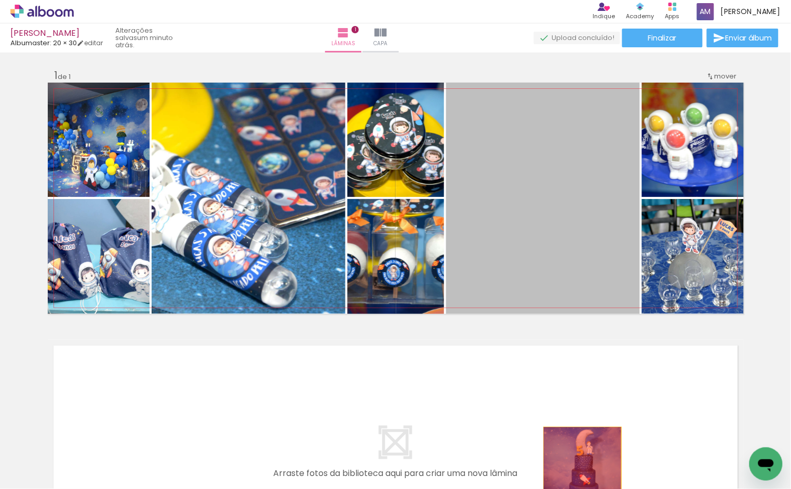
drag, startPoint x: 563, startPoint y: 184, endPoint x: 591, endPoint y: 350, distance: 168.4
click at [575, 468] on quentale-workspace at bounding box center [395, 244] width 791 height 489
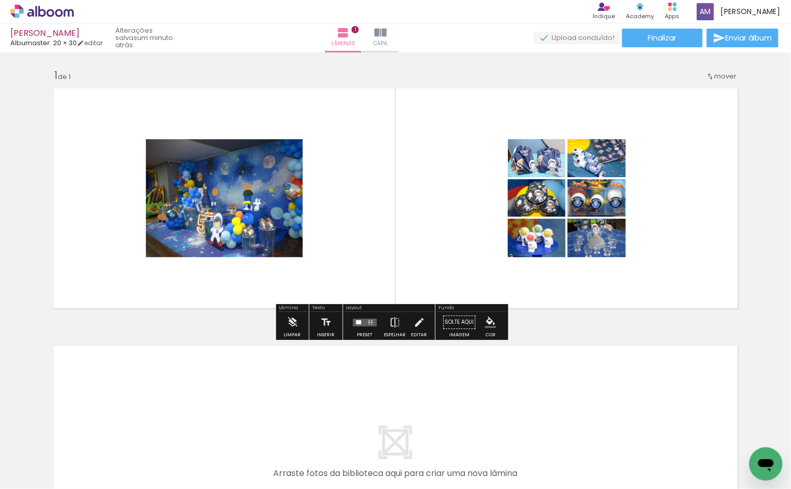
click at [359, 322] on quentale-layouter at bounding box center [365, 322] width 24 height 8
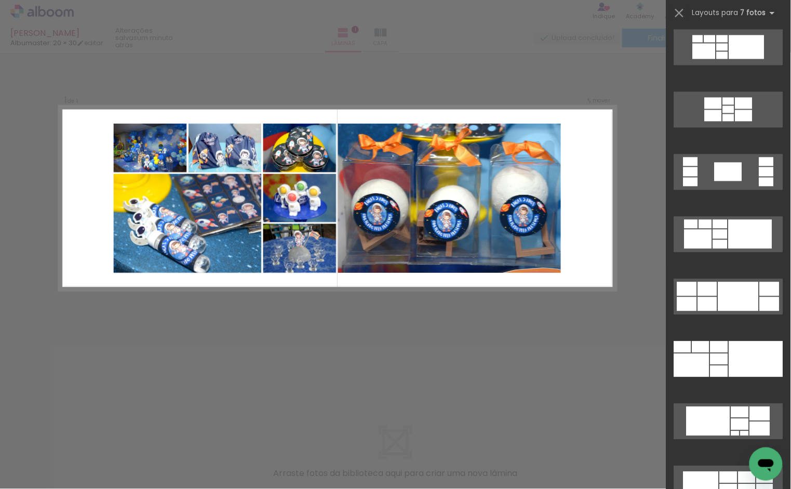
scroll to position [1687, 0]
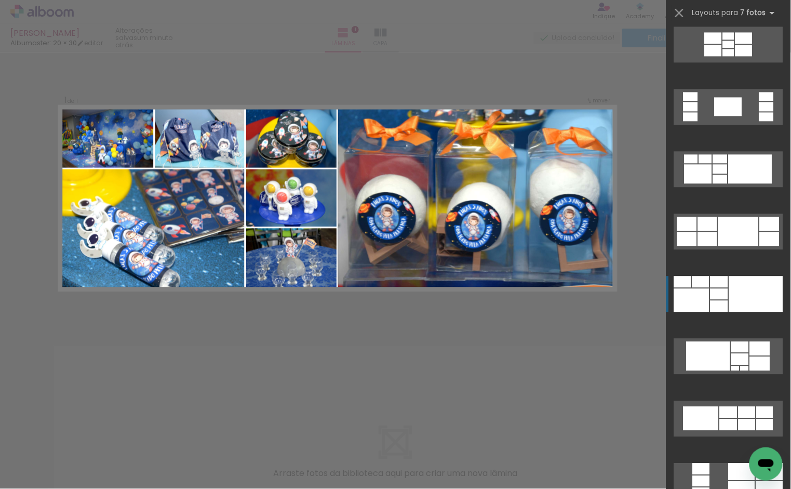
click at [761, 299] on div at bounding box center [756, 294] width 54 height 36
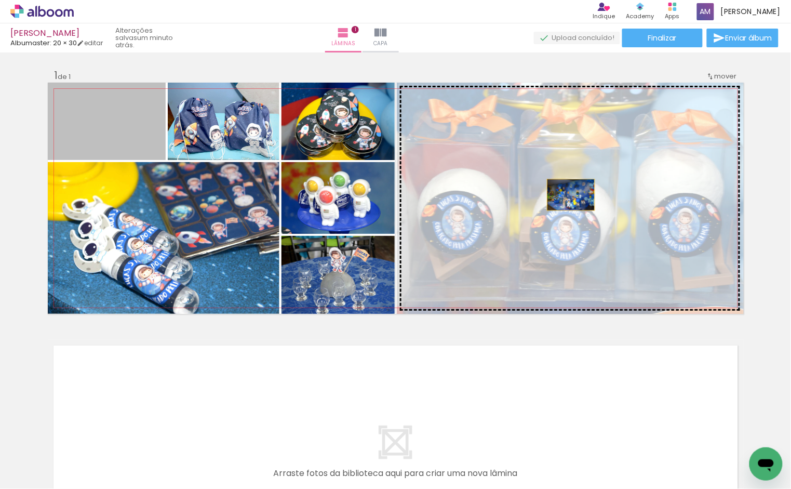
drag, startPoint x: 100, startPoint y: 133, endPoint x: 566, endPoint y: 195, distance: 469.8
click at [0, 0] on slot at bounding box center [0, 0] width 0 height 0
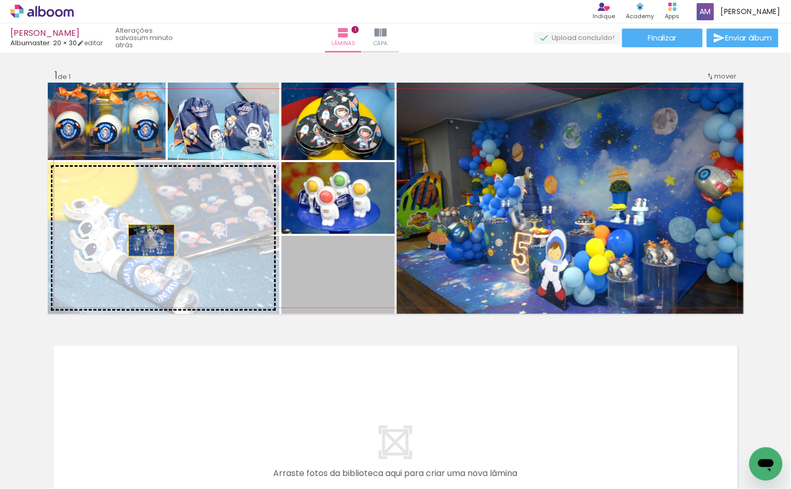
drag, startPoint x: 355, startPoint y: 283, endPoint x: 167, endPoint y: 252, distance: 190.5
click at [0, 0] on slot at bounding box center [0, 0] width 0 height 0
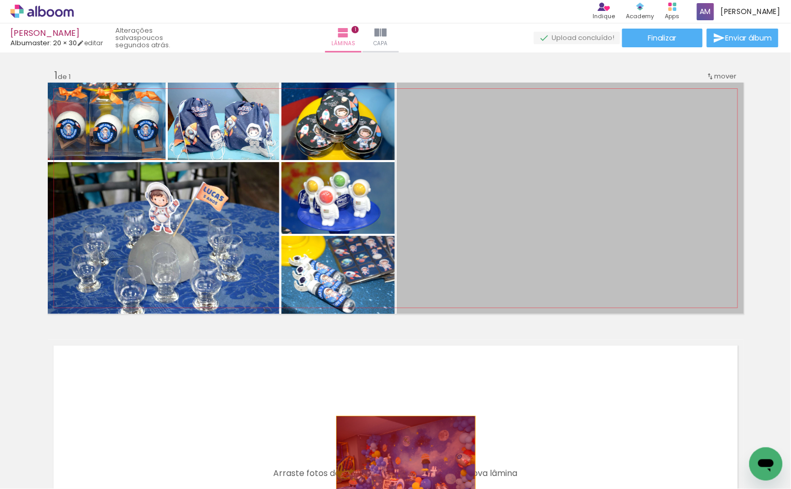
drag, startPoint x: 598, startPoint y: 229, endPoint x: 401, endPoint y: 462, distance: 304.7
click at [401, 462] on quentale-workspace at bounding box center [395, 244] width 791 height 489
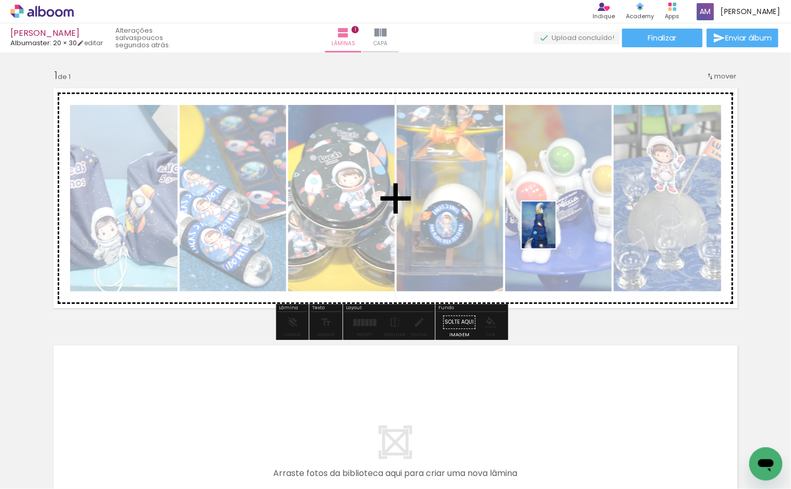
drag, startPoint x: 582, startPoint y: 458, endPoint x: 666, endPoint y: 424, distance: 91.1
click at [553, 239] on quentale-workspace at bounding box center [395, 244] width 791 height 489
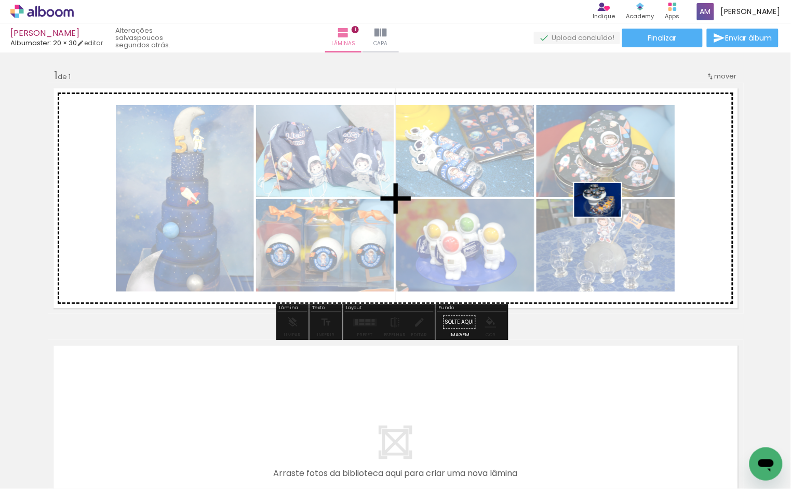
drag, startPoint x: 639, startPoint y: 457, endPoint x: 605, endPoint y: 214, distance: 245.3
click at [605, 214] on quentale-workspace at bounding box center [395, 244] width 791 height 489
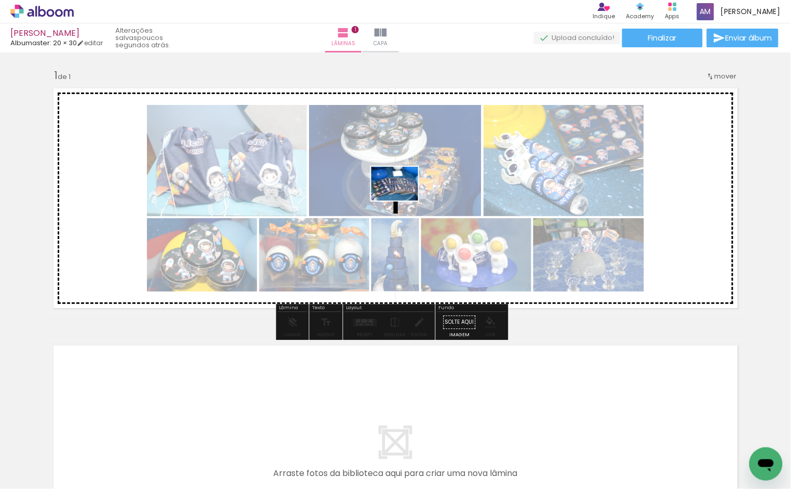
drag, startPoint x: 288, startPoint y: 465, endPoint x: 402, endPoint y: 198, distance: 290.8
click at [402, 198] on quentale-workspace at bounding box center [395, 244] width 791 height 489
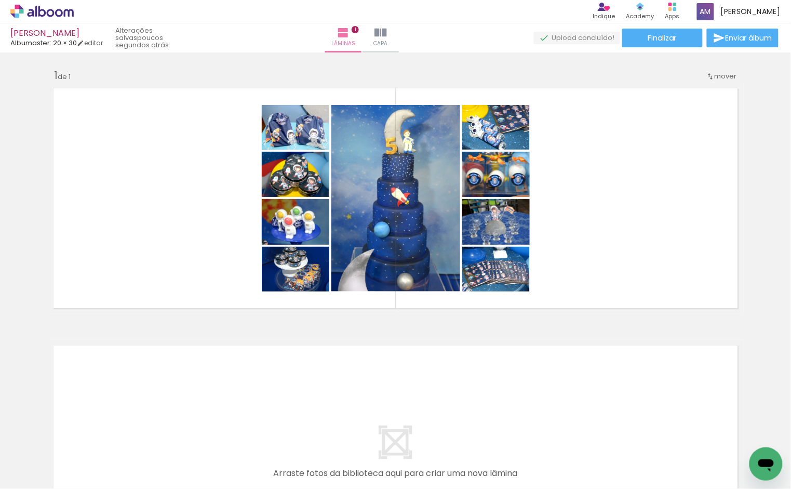
scroll to position [0, 0]
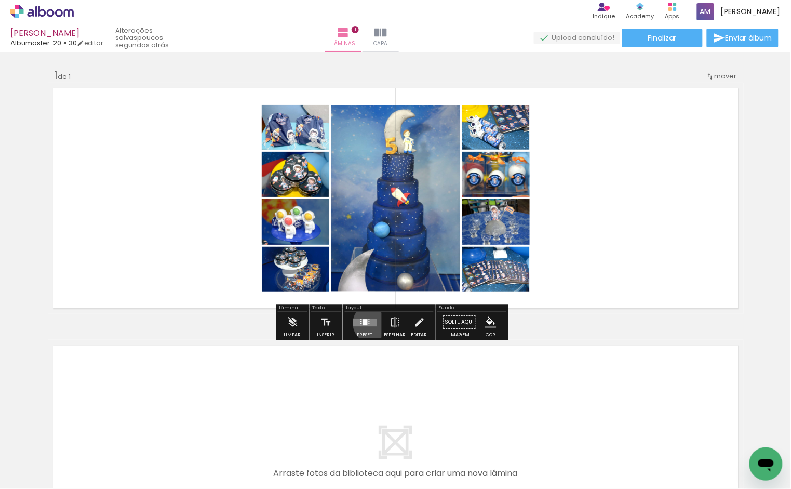
click at [370, 323] on quentale-layouter at bounding box center [365, 322] width 24 height 8
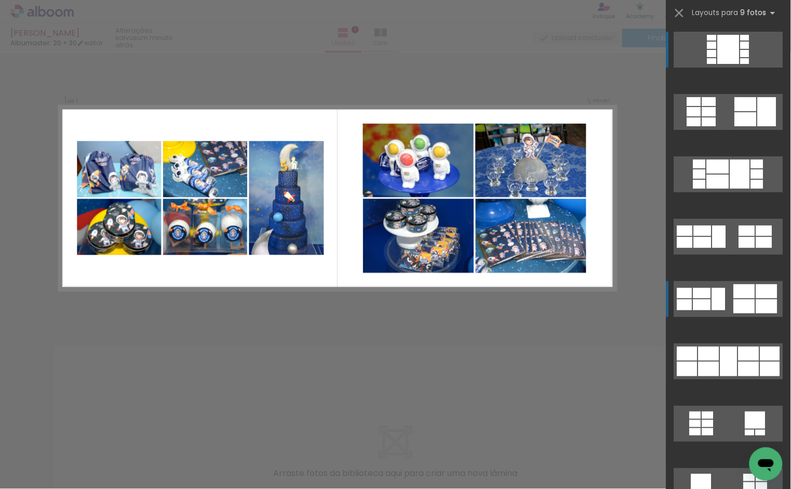
click at [756, 301] on div at bounding box center [766, 306] width 21 height 14
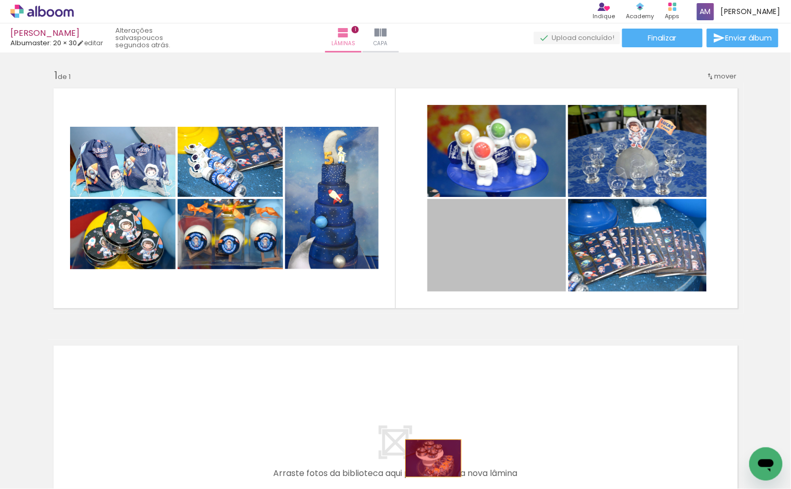
drag, startPoint x: 509, startPoint y: 259, endPoint x: 428, endPoint y: 458, distance: 215.0
click at [428, 458] on quentale-workspace at bounding box center [395, 244] width 791 height 489
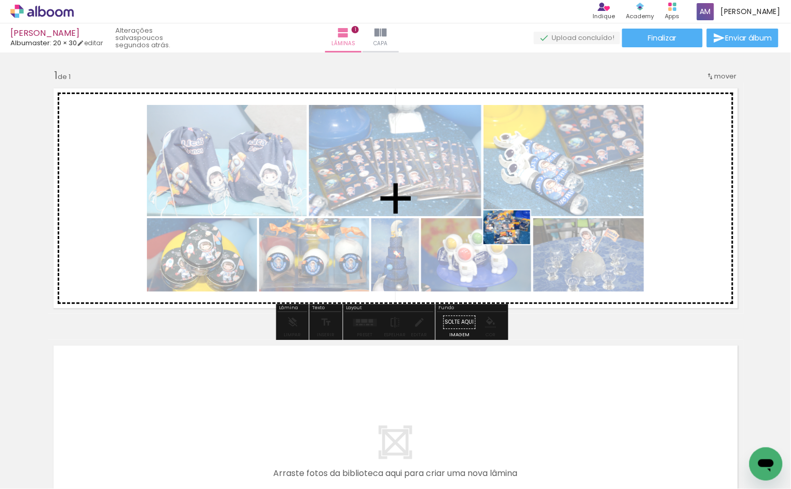
drag, startPoint x: 554, startPoint y: 378, endPoint x: 515, endPoint y: 240, distance: 143.1
click at [515, 240] on quentale-workspace at bounding box center [395, 244] width 791 height 489
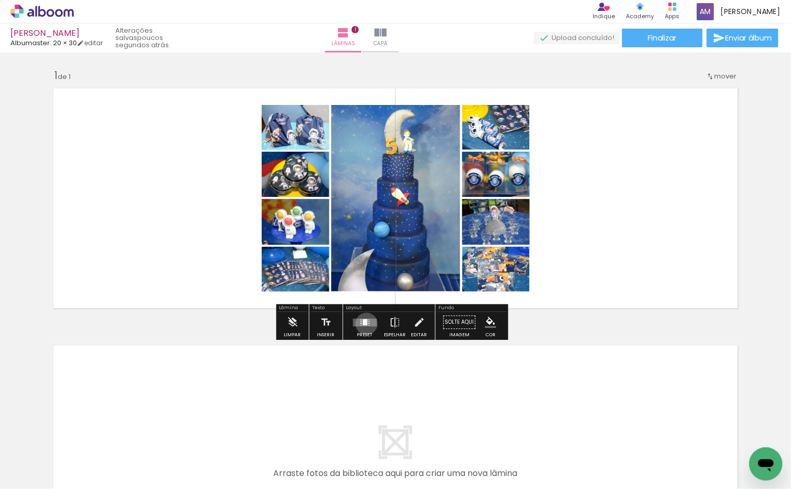
click at [364, 323] on div at bounding box center [365, 322] width 5 height 6
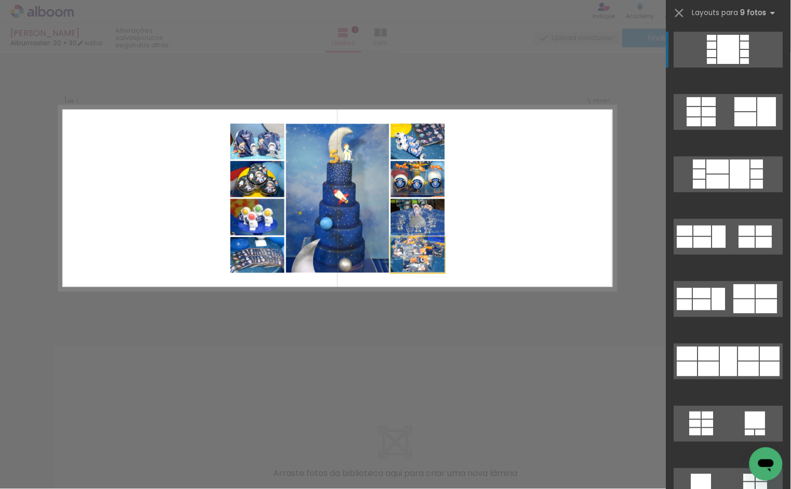
drag, startPoint x: 578, startPoint y: 388, endPoint x: 559, endPoint y: 209, distance: 180.1
click at [559, 209] on quentale-layouter at bounding box center [337, 198] width 557 height 185
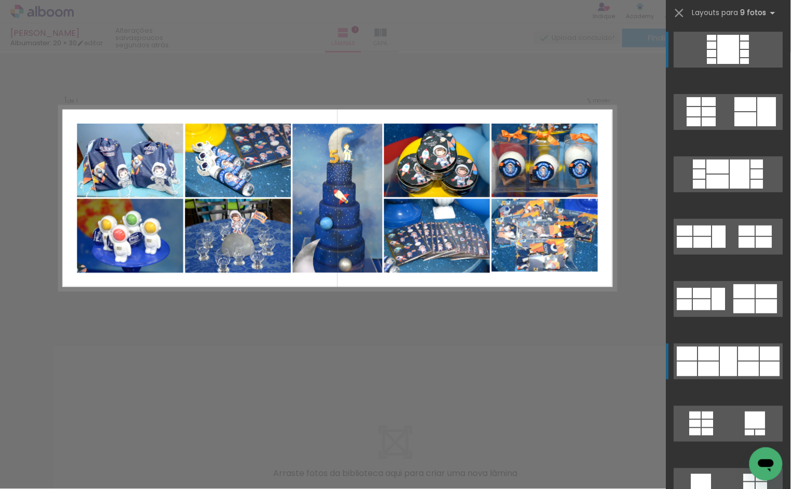
click at [760, 367] on div at bounding box center [770, 368] width 20 height 15
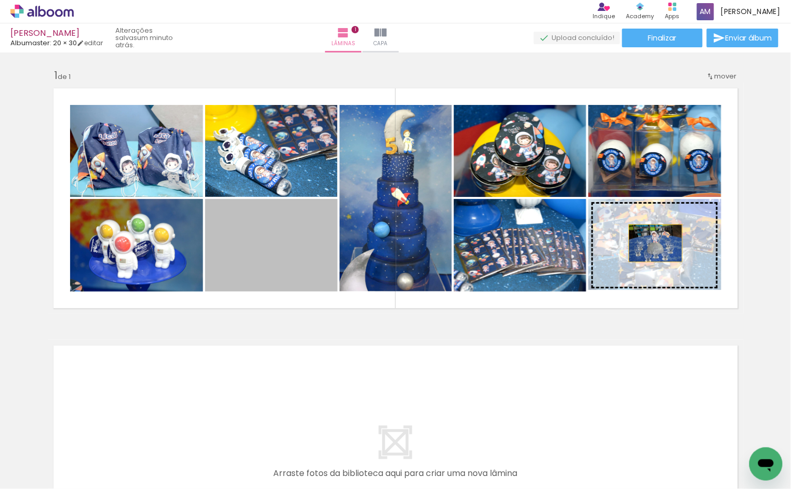
drag, startPoint x: 260, startPoint y: 257, endPoint x: 652, endPoint y: 243, distance: 392.3
click at [0, 0] on slot at bounding box center [0, 0] width 0 height 0
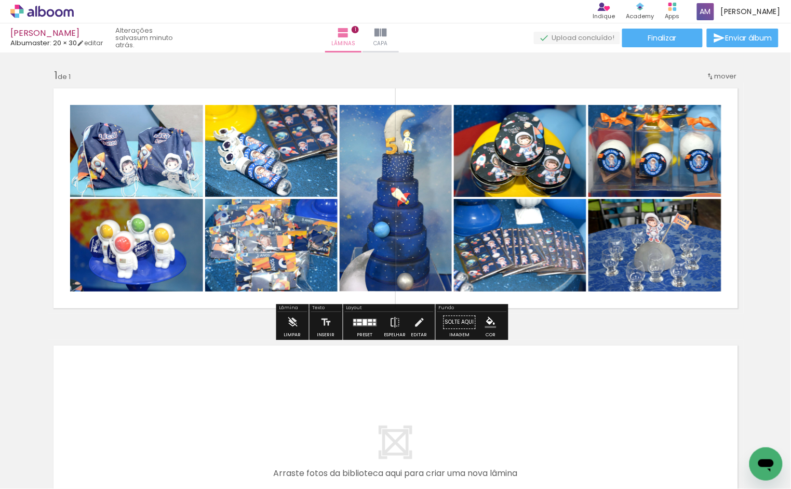
click at [489, 321] on iron-icon "color picker" at bounding box center [490, 321] width 11 height 11
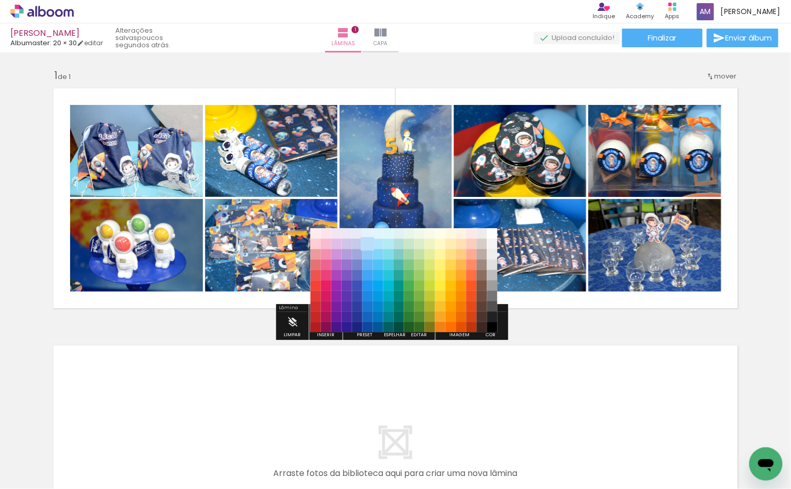
click at [367, 241] on paper-item "#bbdefb" at bounding box center [367, 244] width 10 height 10
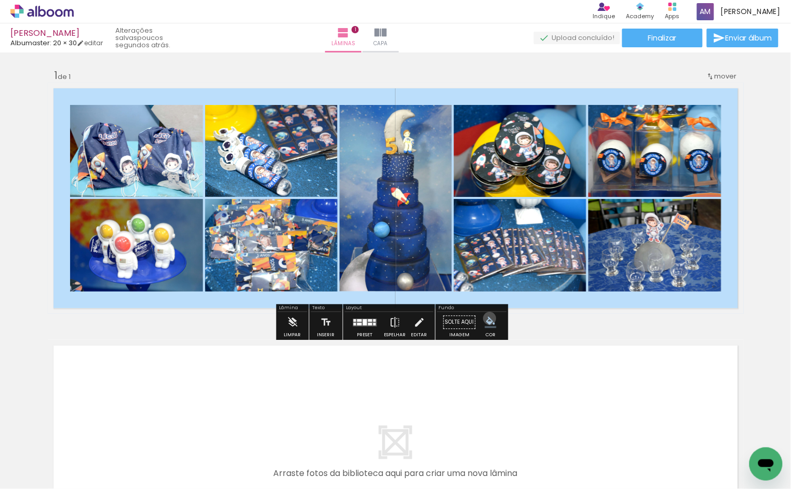
click at [486, 318] on iron-icon "color picker" at bounding box center [490, 321] width 11 height 11
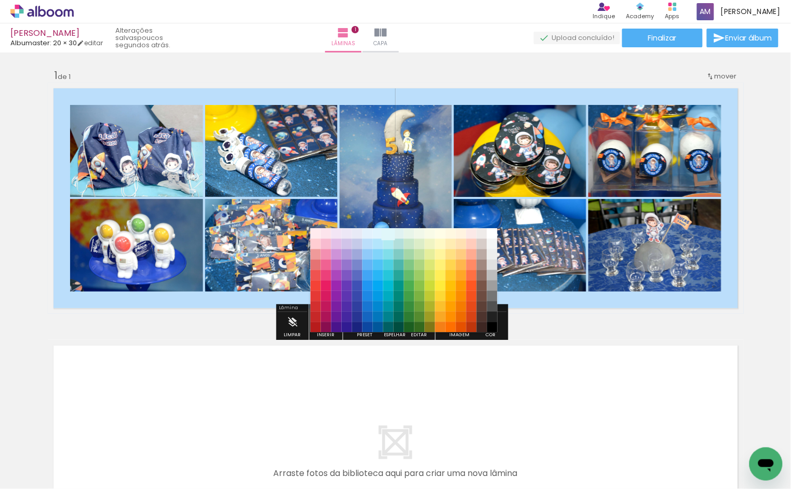
click at [387, 235] on paper-item "#e0f7fa" at bounding box center [388, 233] width 10 height 10
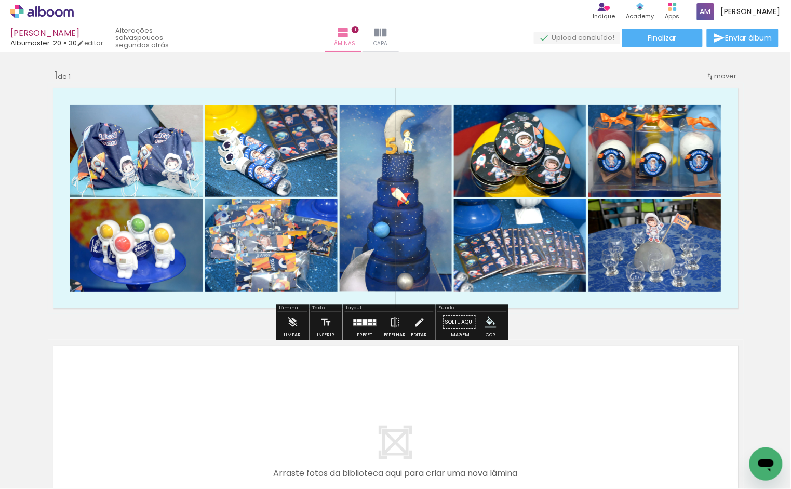
click at [485, 321] on iron-icon "color picker" at bounding box center [490, 321] width 11 height 11
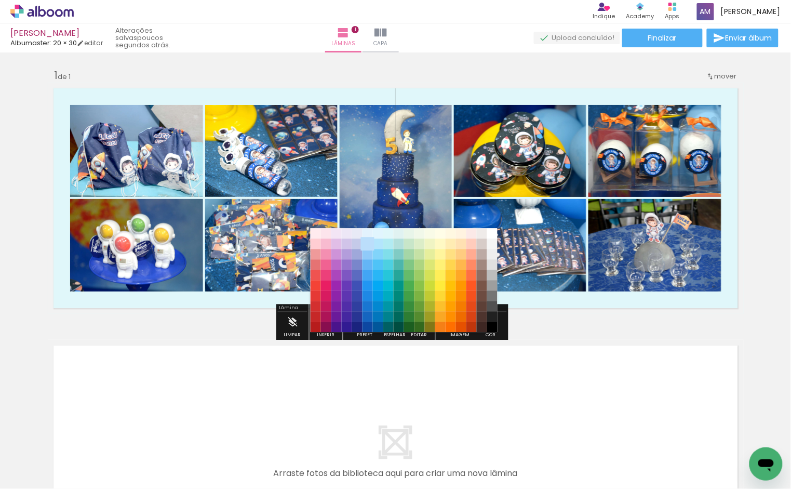
click at [365, 245] on paper-item "#bbdefb" at bounding box center [367, 244] width 10 height 10
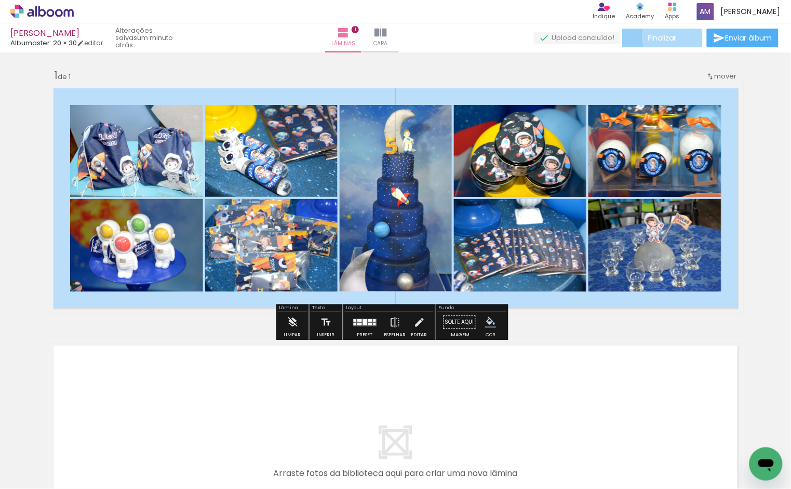
click at [683, 35] on paper-button "Finalizar" at bounding box center [662, 38] width 80 height 19
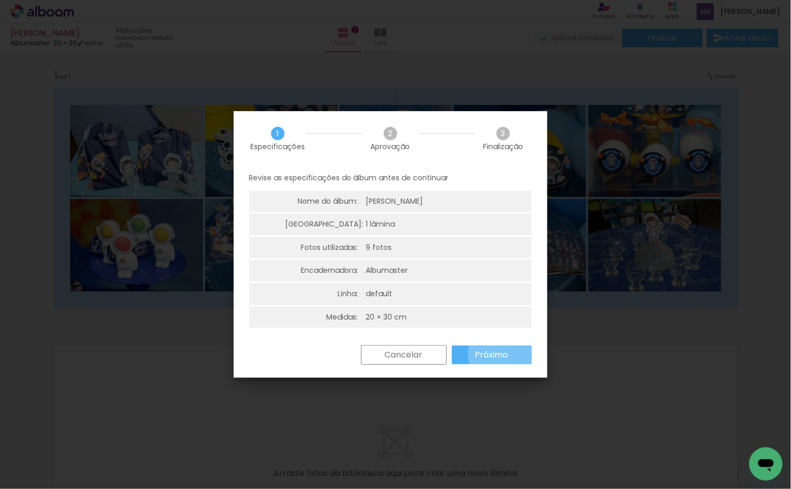
click at [0, 0] on slot "Próximo" at bounding box center [0, 0] width 0 height 0
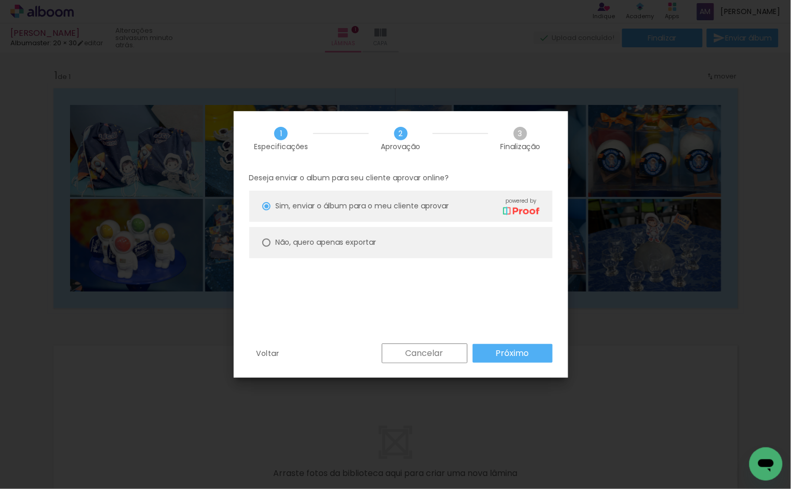
click at [0, 0] on slot "Cancelar" at bounding box center [0, 0] width 0 height 0
